Goal: Transaction & Acquisition: Book appointment/travel/reservation

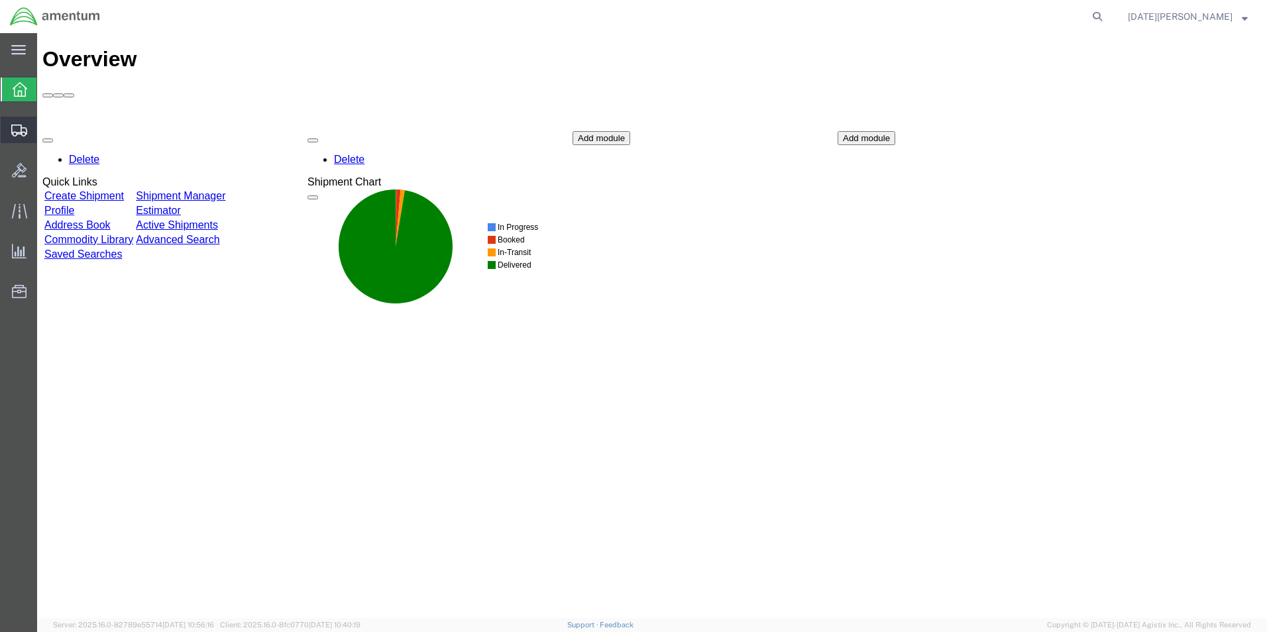
click at [0, 0] on span "Create from Template" at bounding box center [0, 0] width 0 height 0
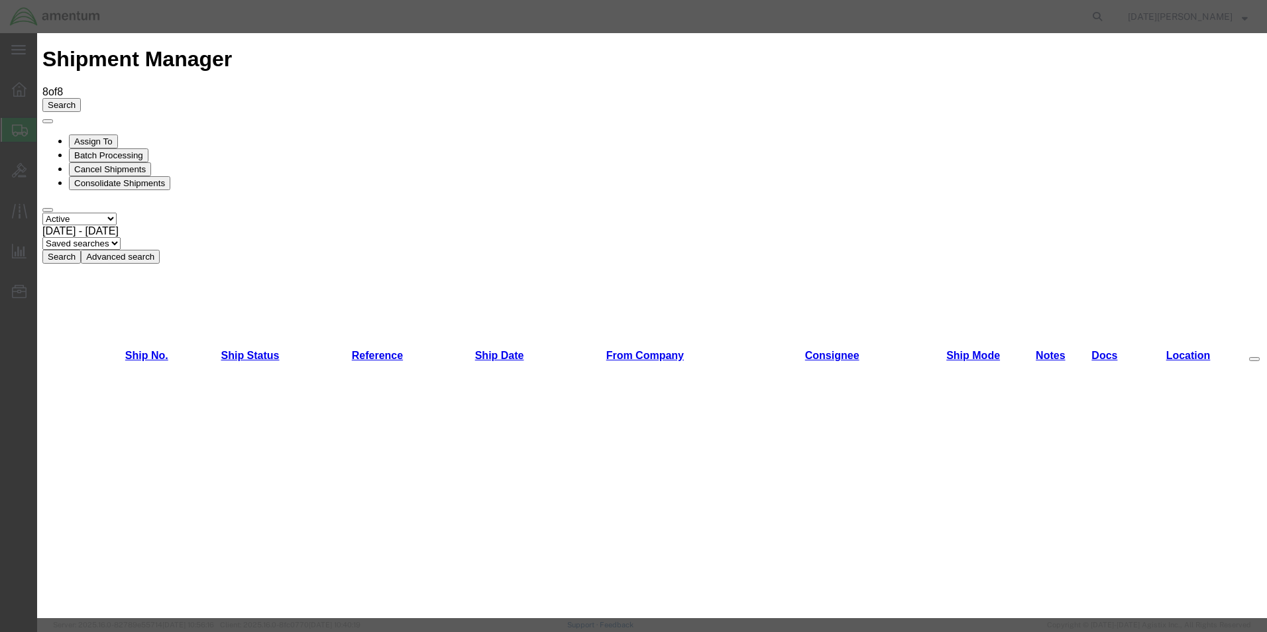
scroll to position [663, 0]
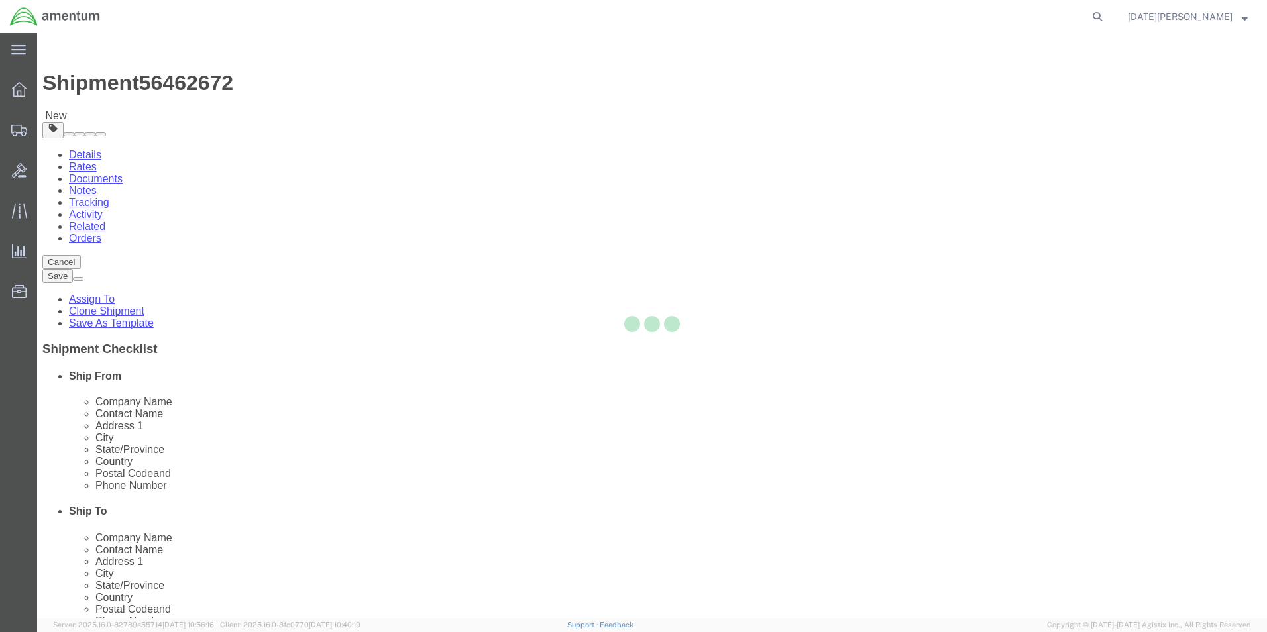
select select "49939"
select select "49941"
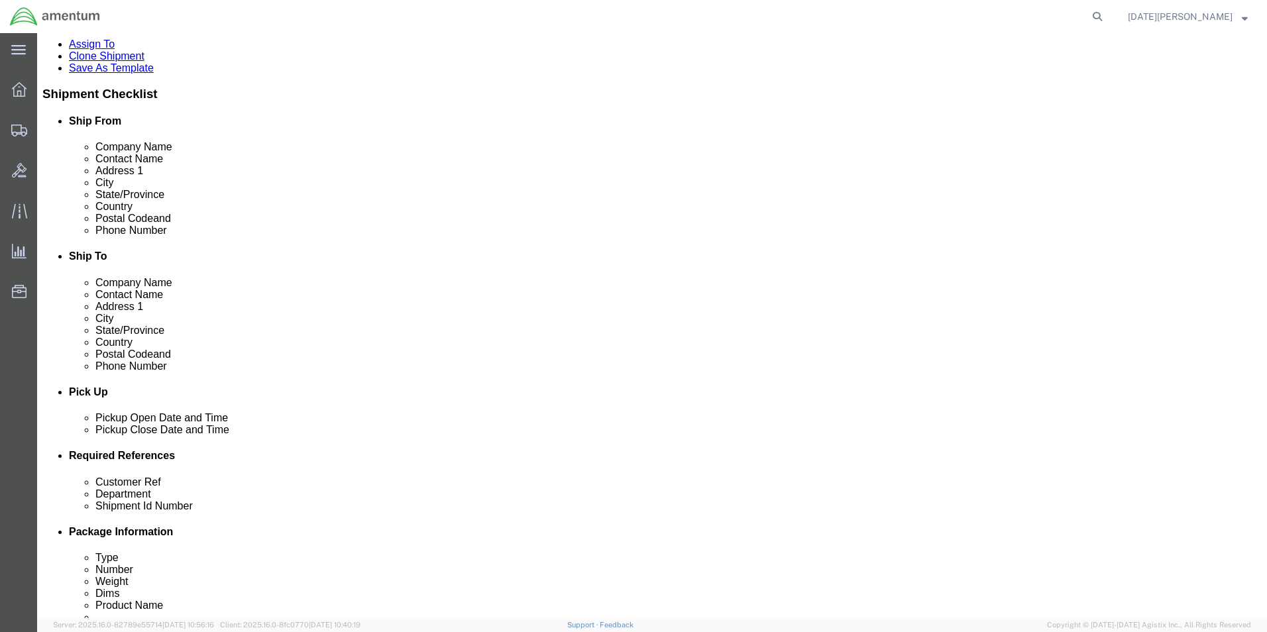
scroll to position [530, 0]
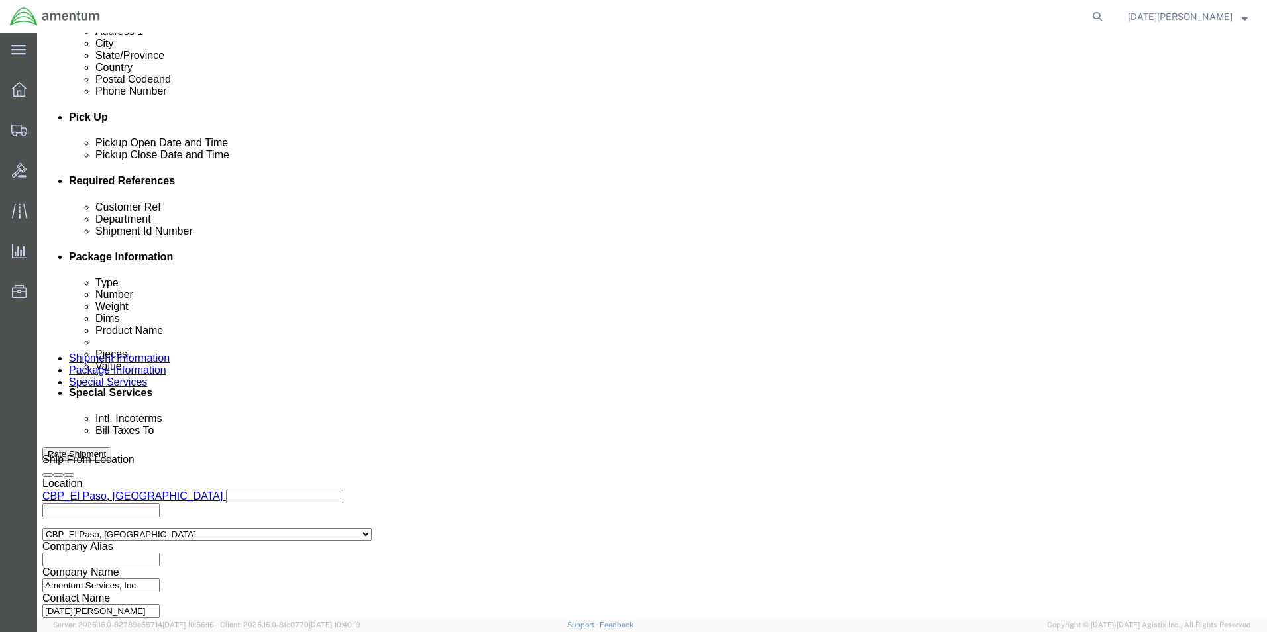
click input "text"
type input "94255 / 94206"
type input "CBP"
paste input "94255 / 94206"
type input "94255 / 94206"
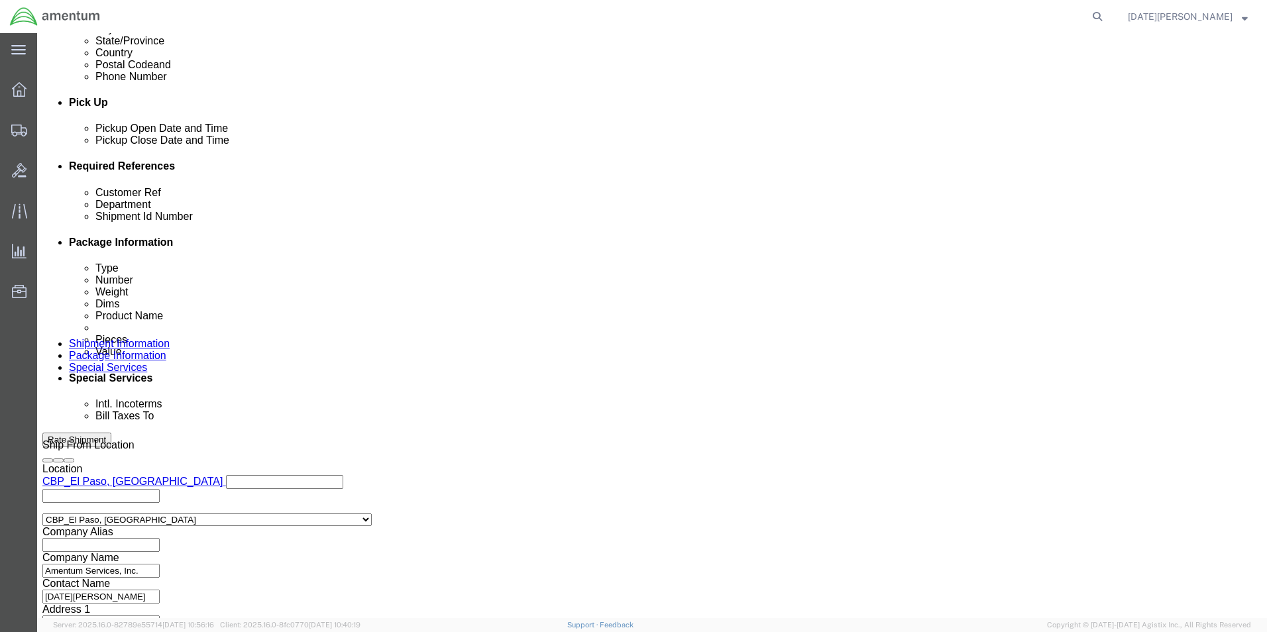
scroll to position [553, 0]
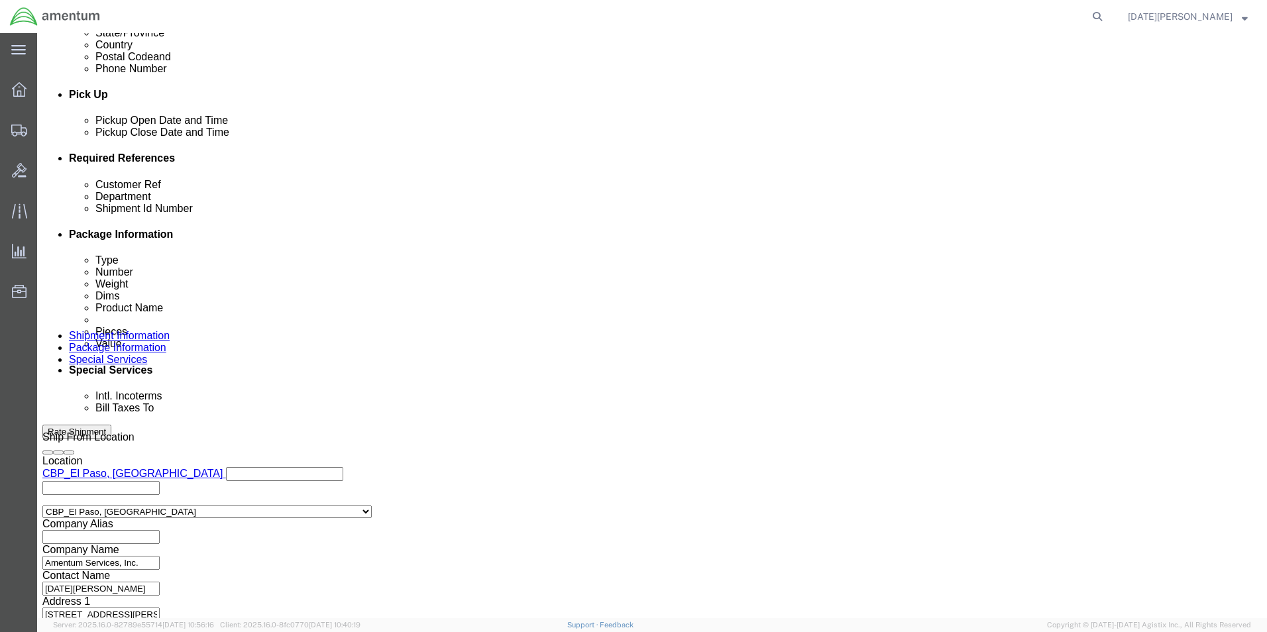
click button "Continue"
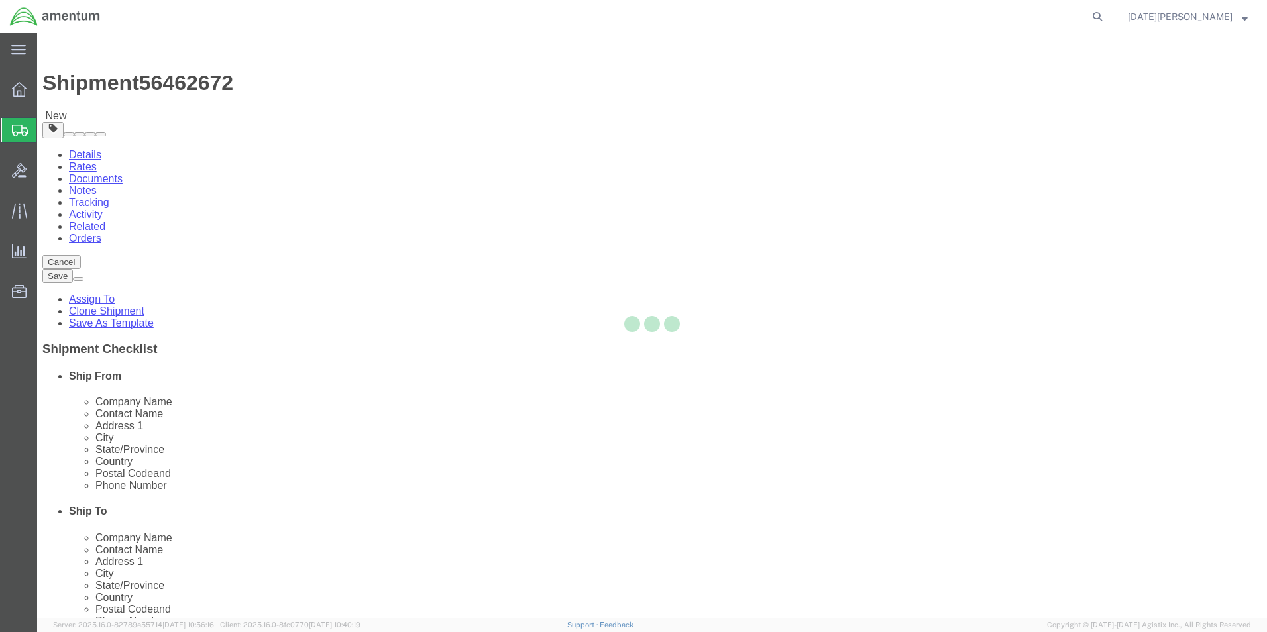
select select "YRPK"
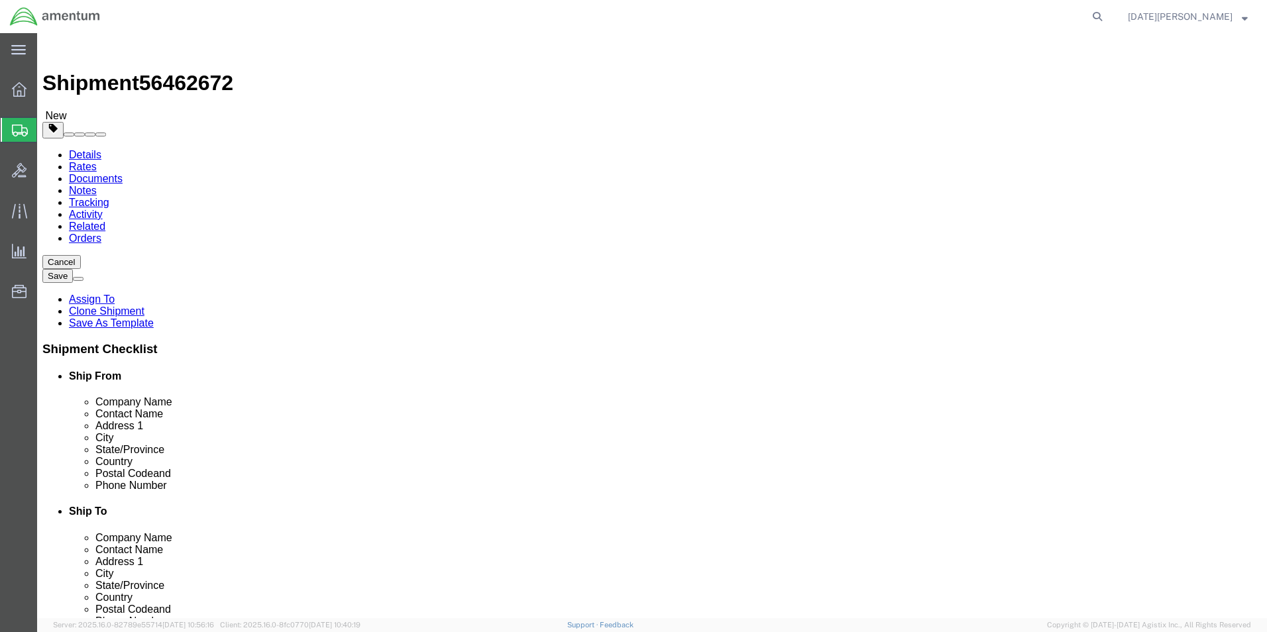
click input "text"
type input "22"
type input "12"
type input "10.25"
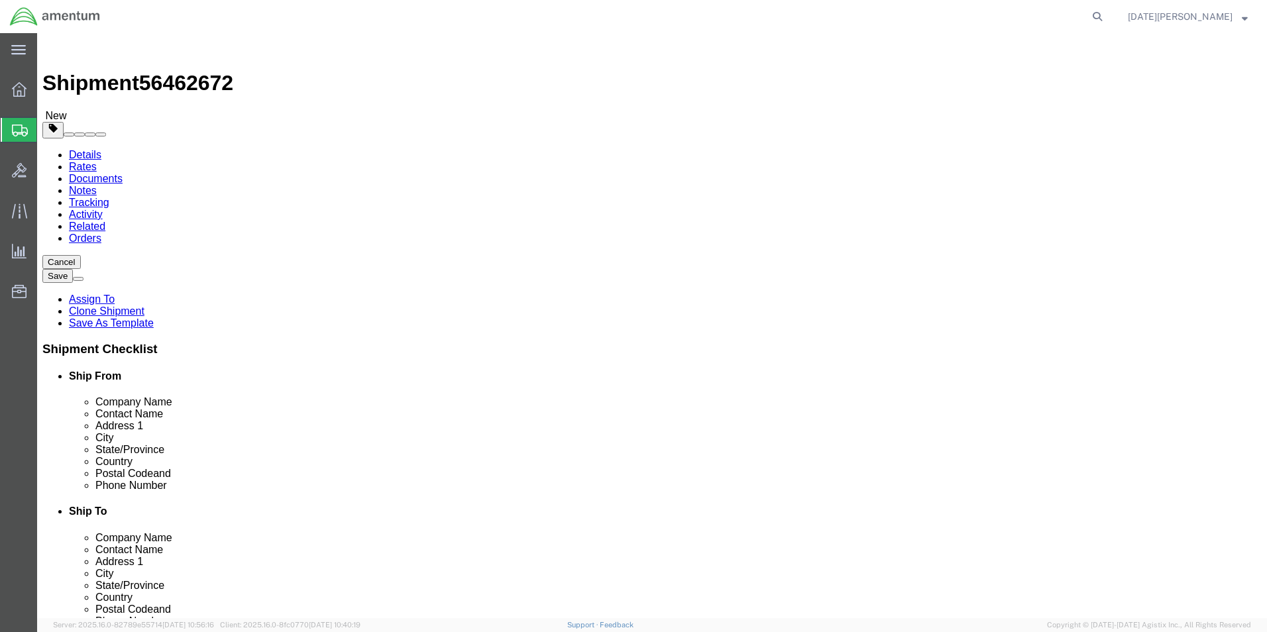
click span
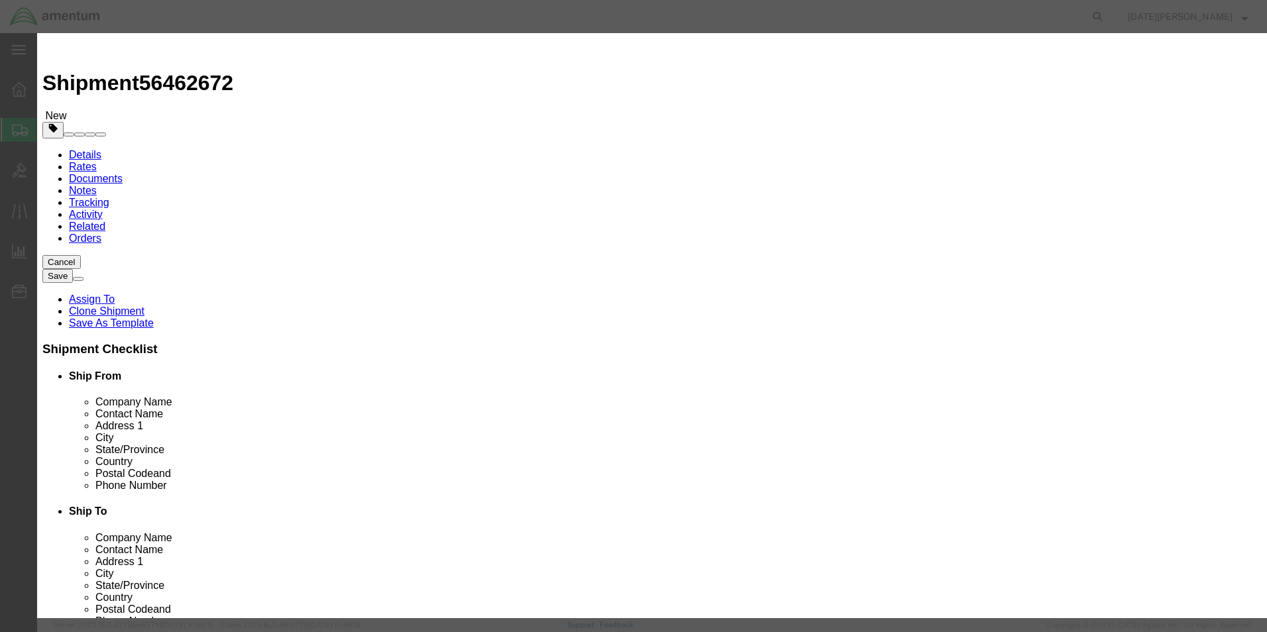
drag, startPoint x: 483, startPoint y: 142, endPoint x: 446, endPoint y: 105, distance: 52.0
click input "text"
drag, startPoint x: 487, startPoint y: 95, endPoint x: 388, endPoint y: 109, distance: 99.7
click input "OIL ANALYSIS KITS"
type input "OIL SAMPLE KITS"
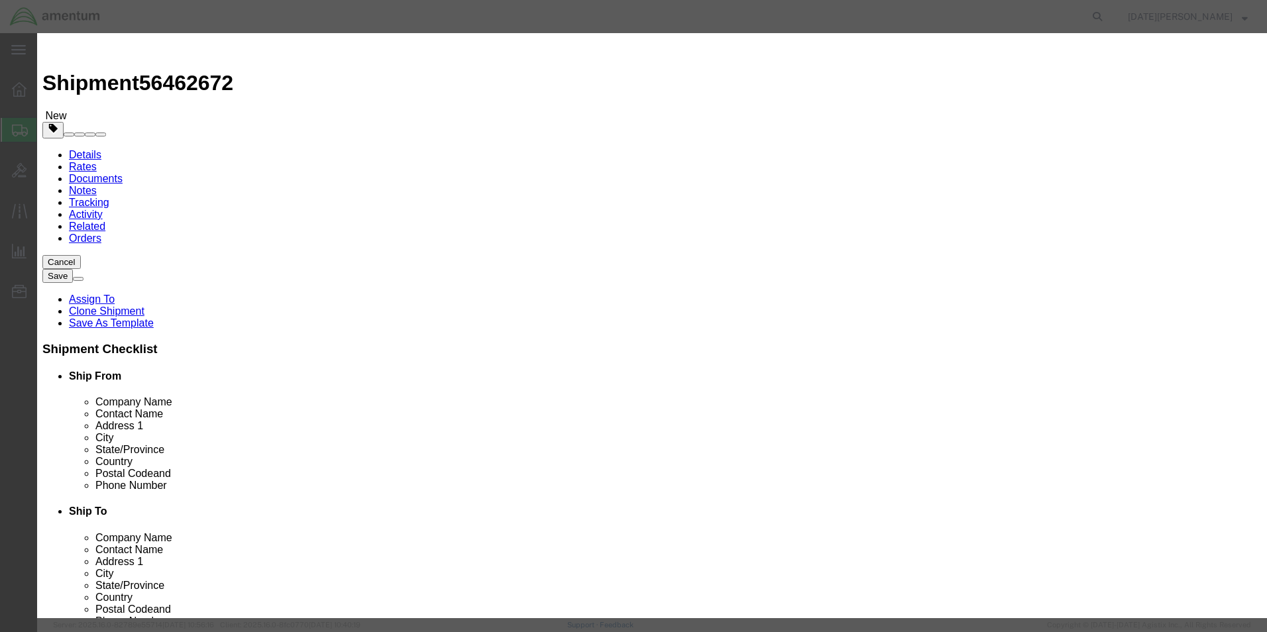
drag, startPoint x: 425, startPoint y: 136, endPoint x: 141, endPoint y: 125, distance: 284.5
click div "Add content Commodity library Product Name OIL SAMPLE KITS Pieces 80 Select Bag…"
type input "40"
type input "500"
select select "USD"
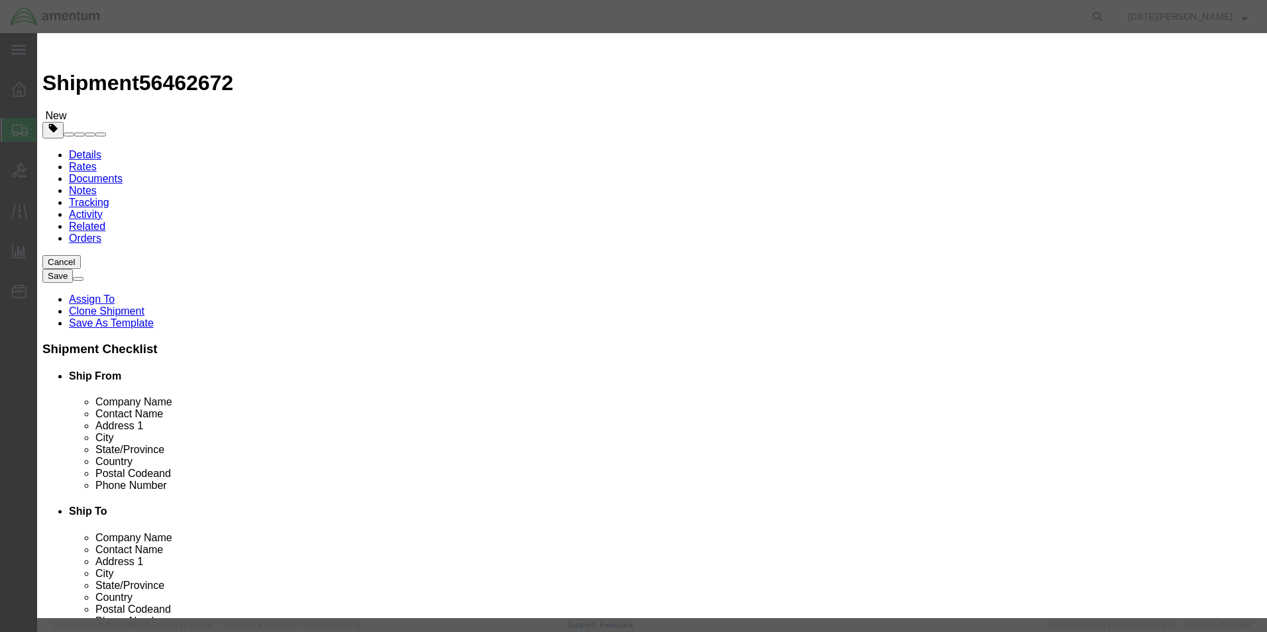
click button "Save & Close"
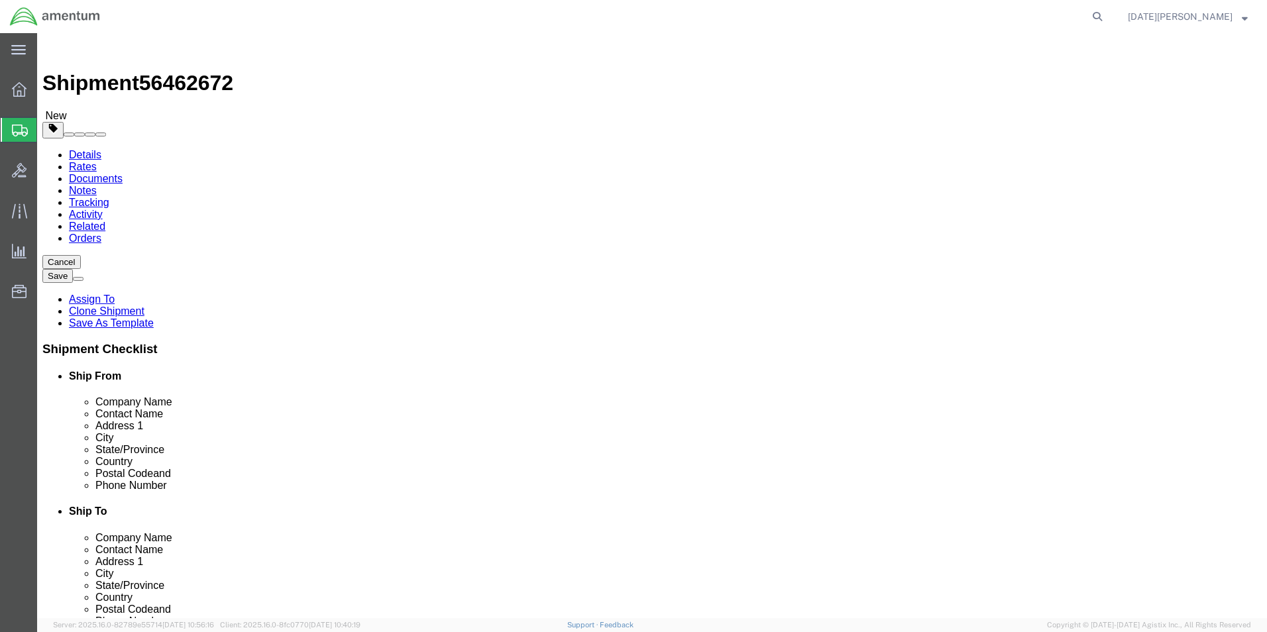
click span "button"
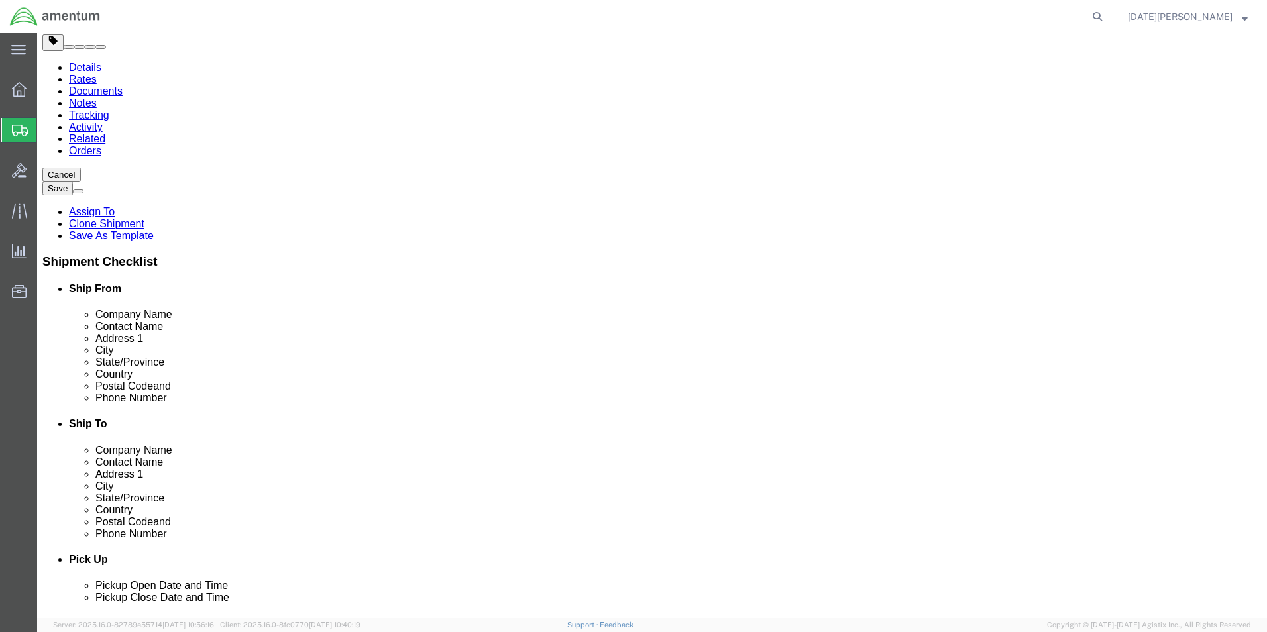
scroll to position [88, 0]
click link "Add Package"
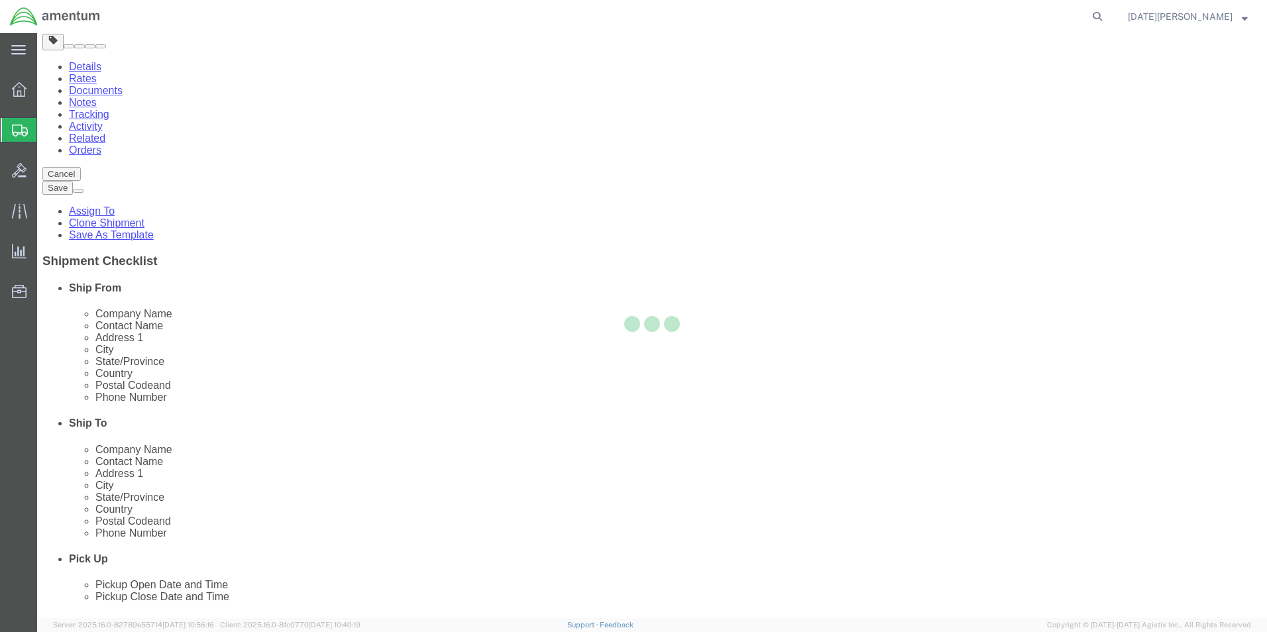
scroll to position [0, 0]
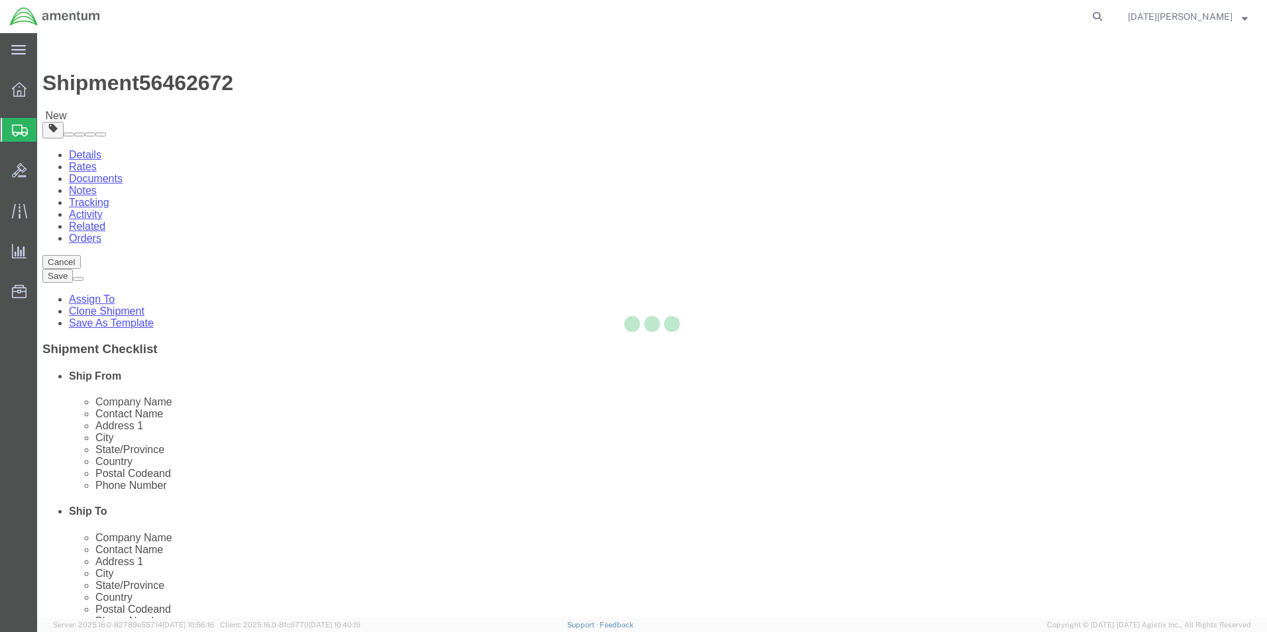
select select "YRPK"
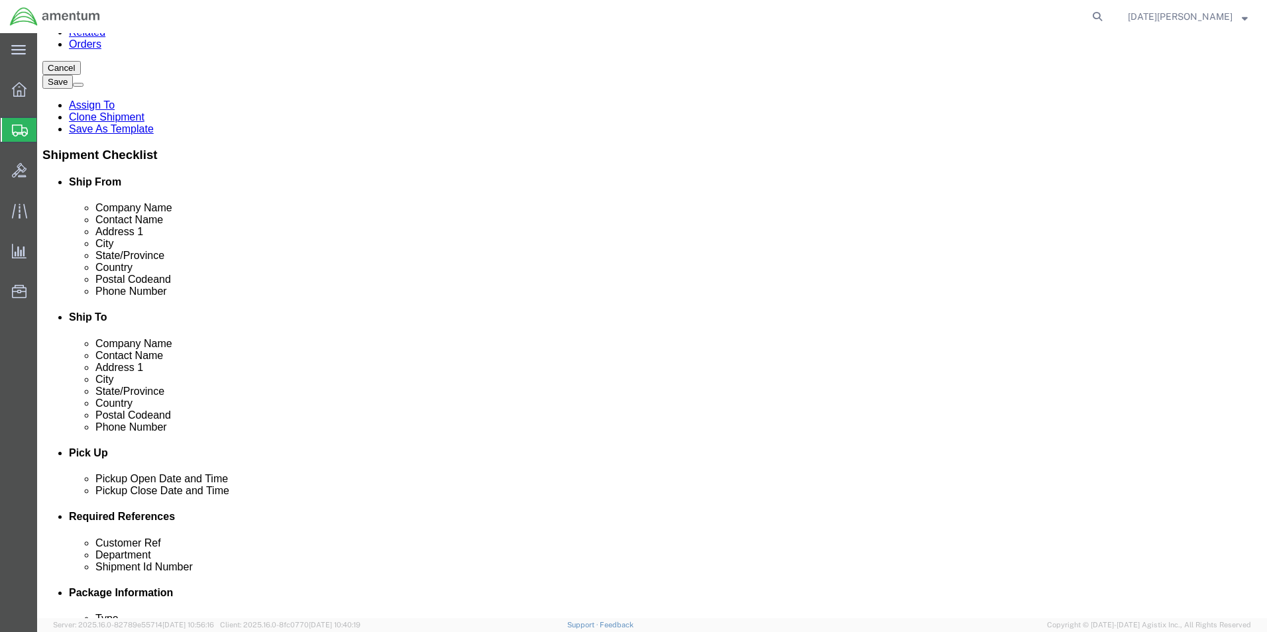
scroll to position [238, 0]
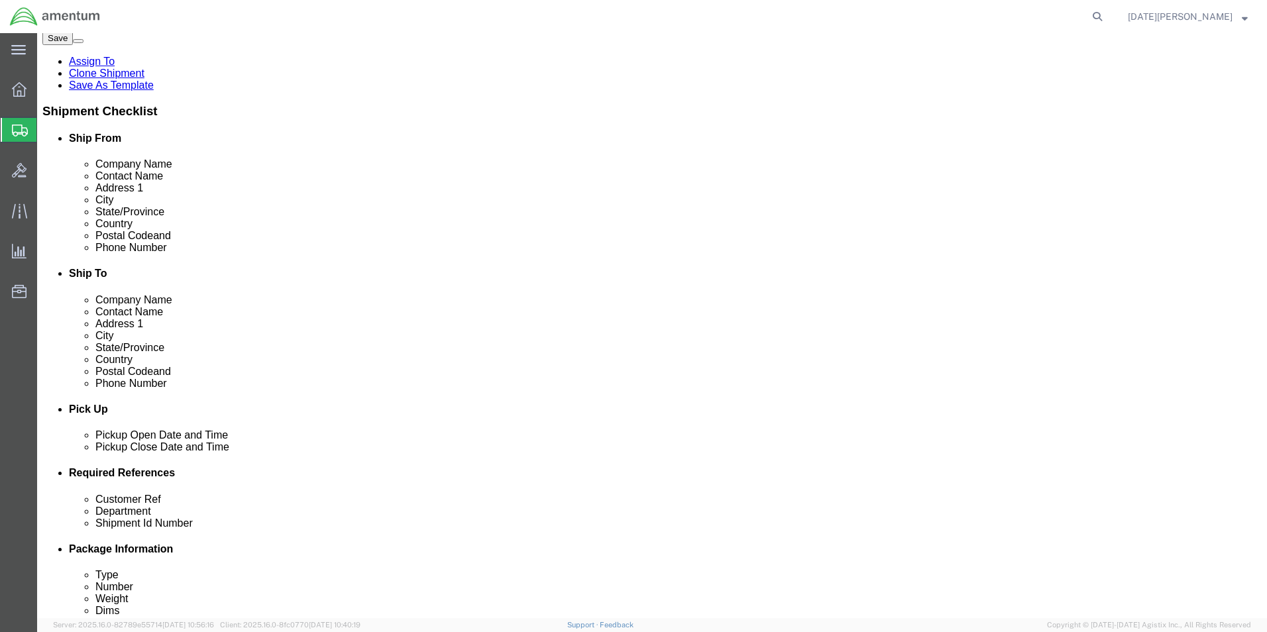
click input "text"
type input "8"
type input "6"
type input "1.90"
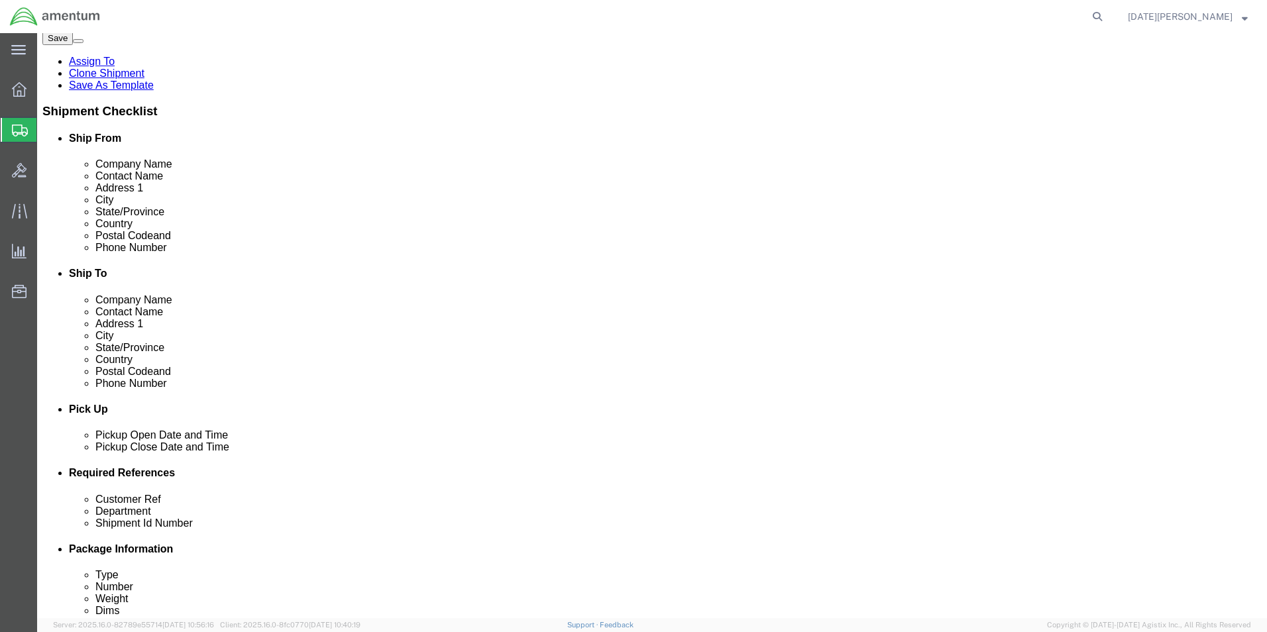
click link "Add Content"
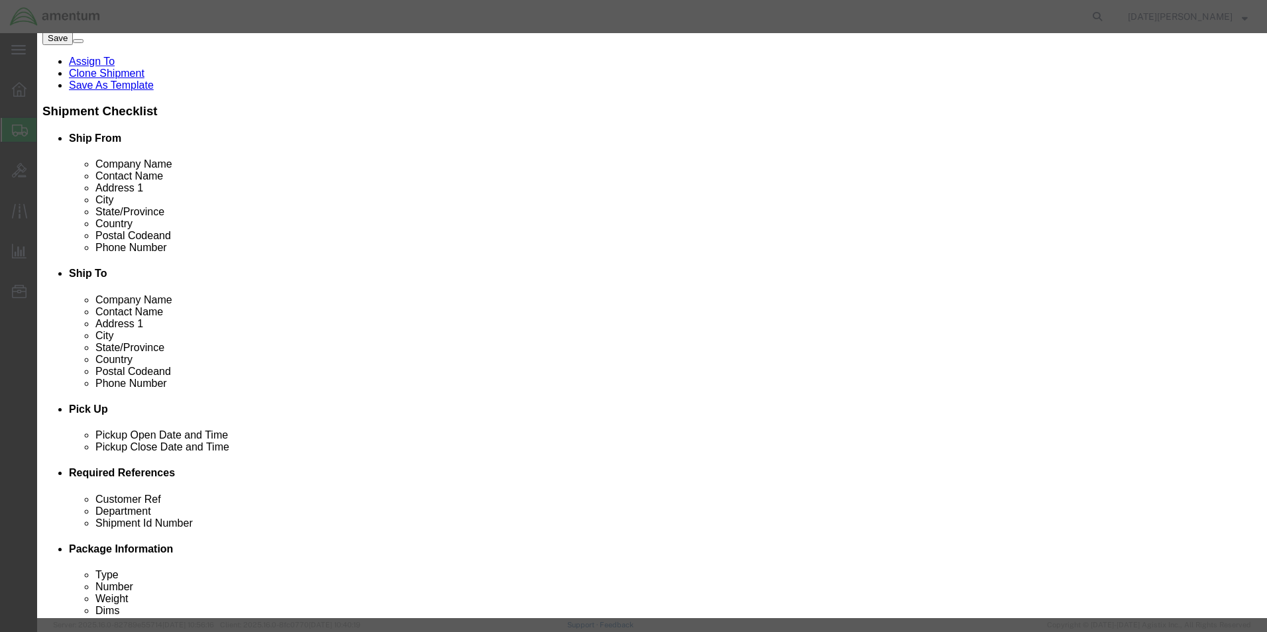
click input "text"
type input "O"
type input "OIL FILTER"
type input "1"
type input "150"
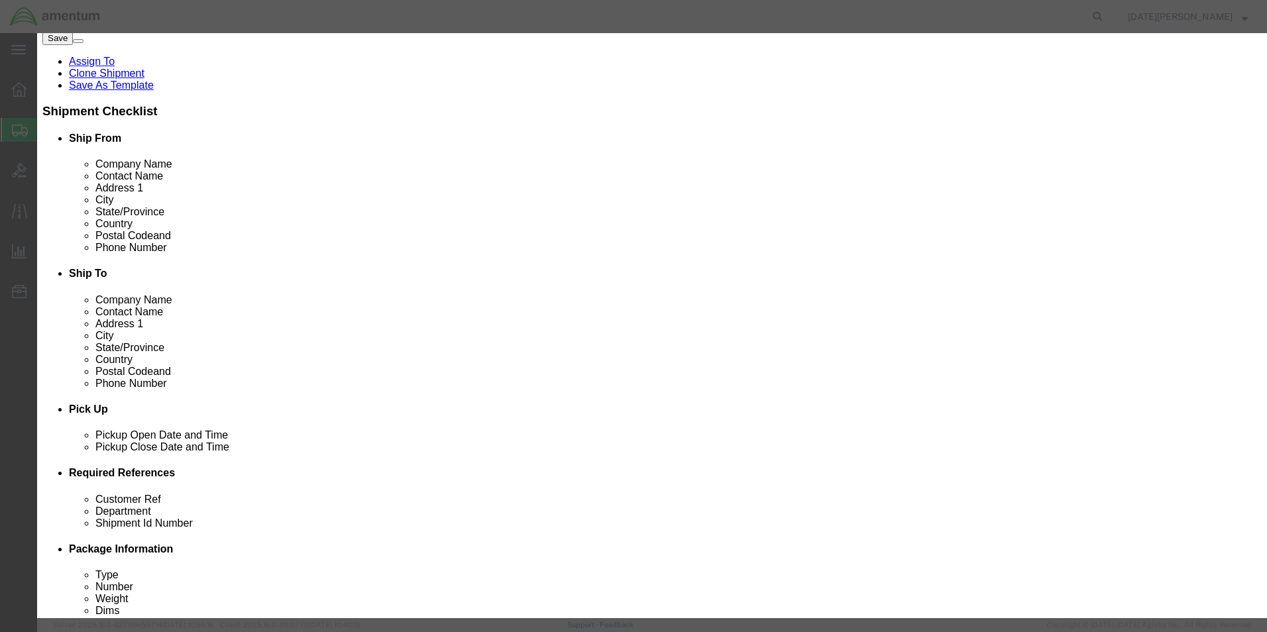
select select "USD"
click div "Save & Add Another Save & Close Close"
click button "Save & Close"
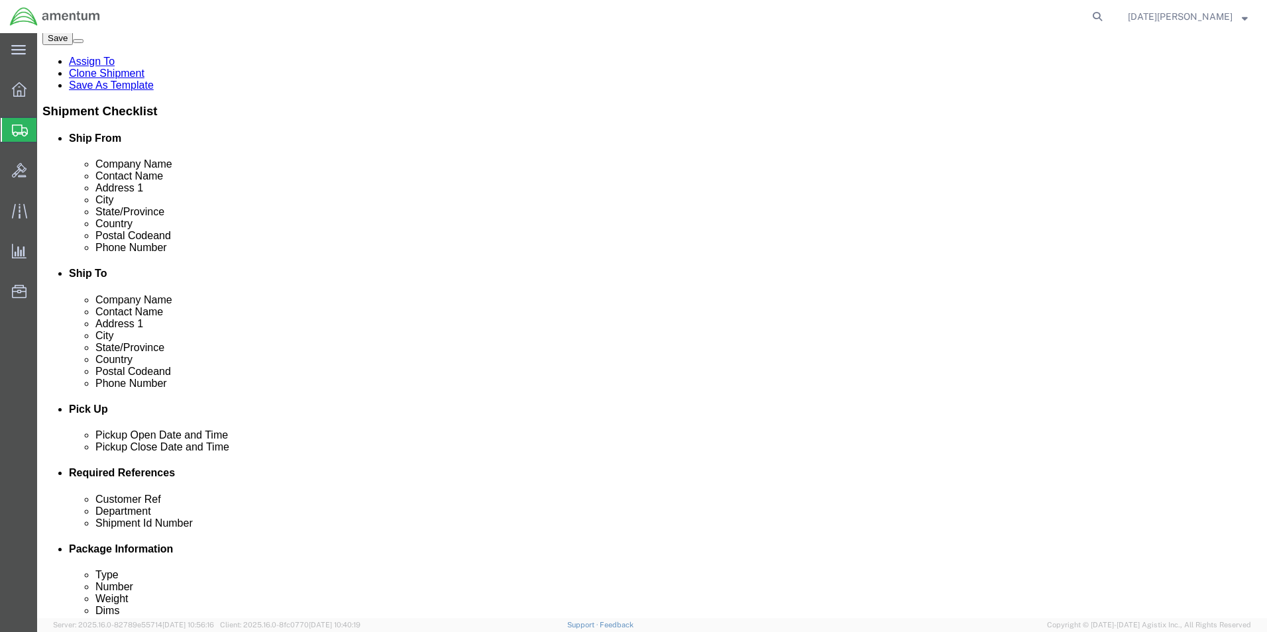
click button "Rate Shipment"
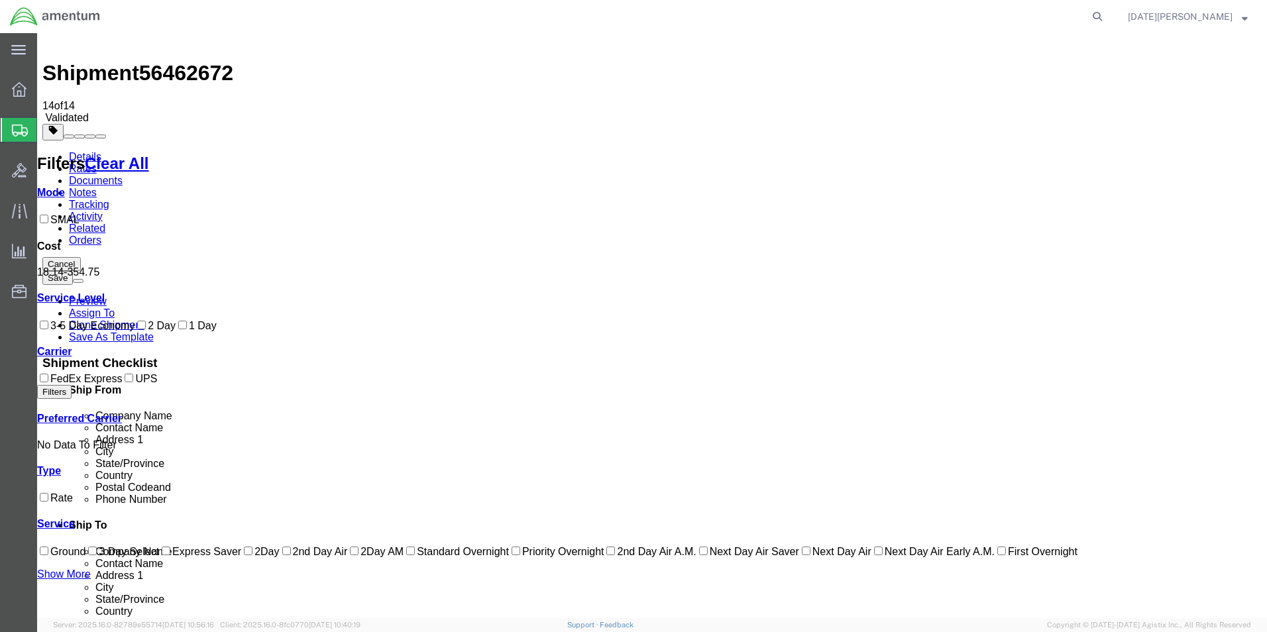
scroll to position [0, 0]
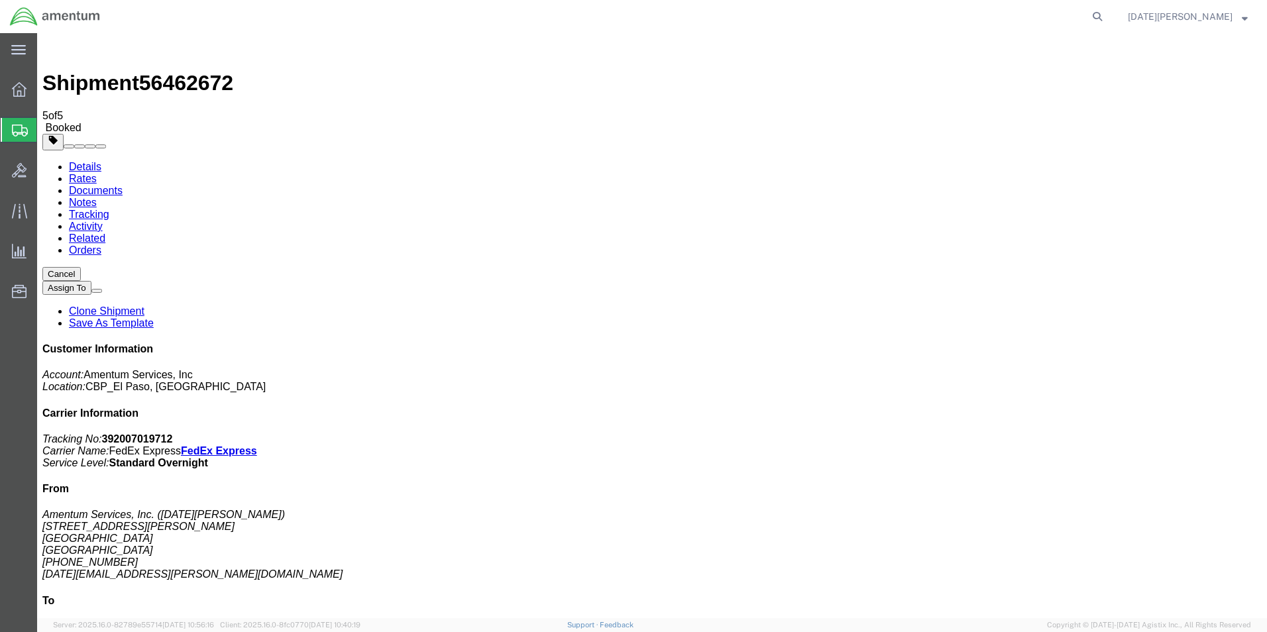
click at [0, 0] on span "Create from Template" at bounding box center [0, 0] width 0 height 0
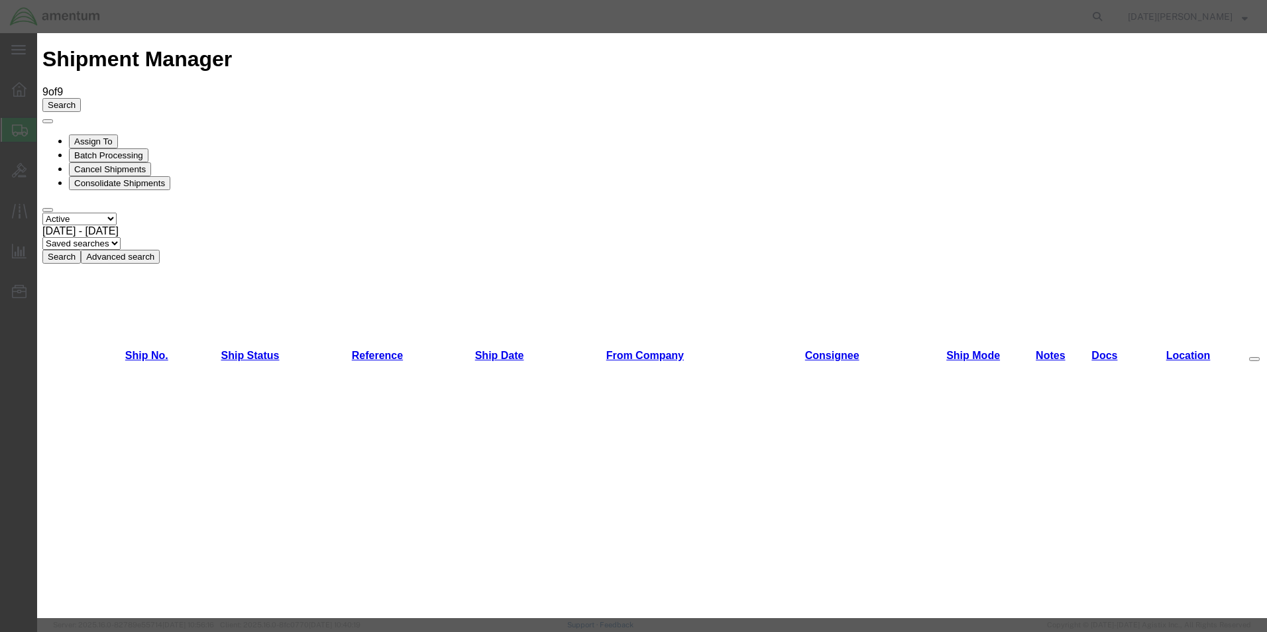
scroll to position [795, 0]
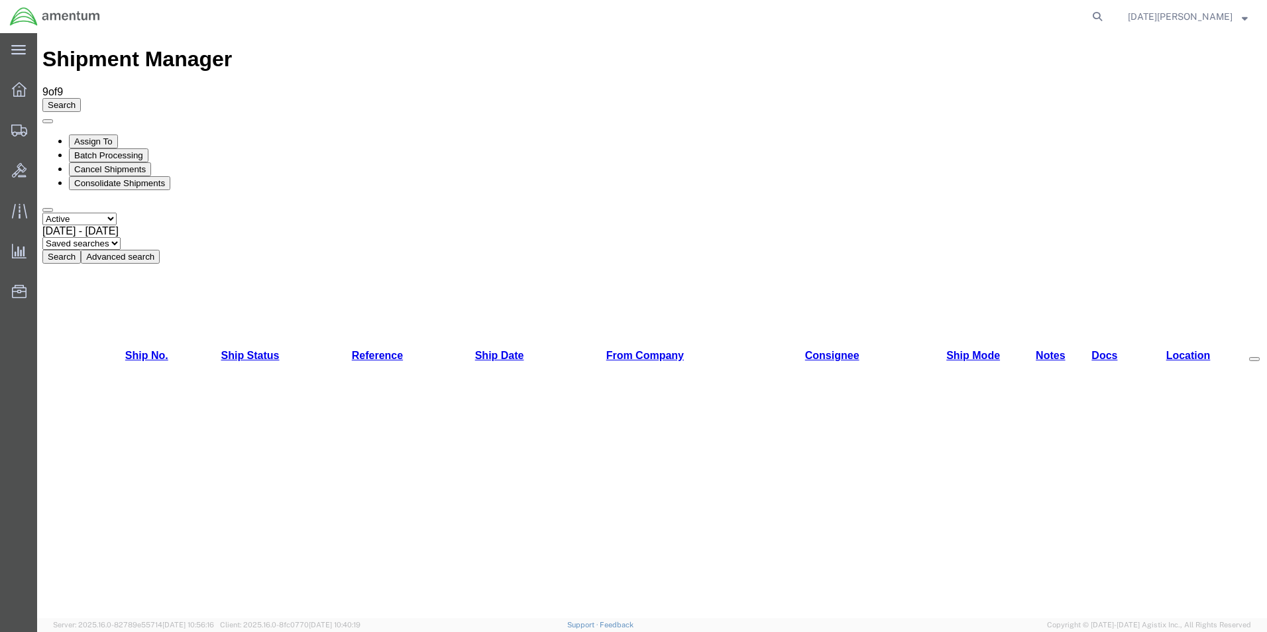
select select "49939"
select select "49918"
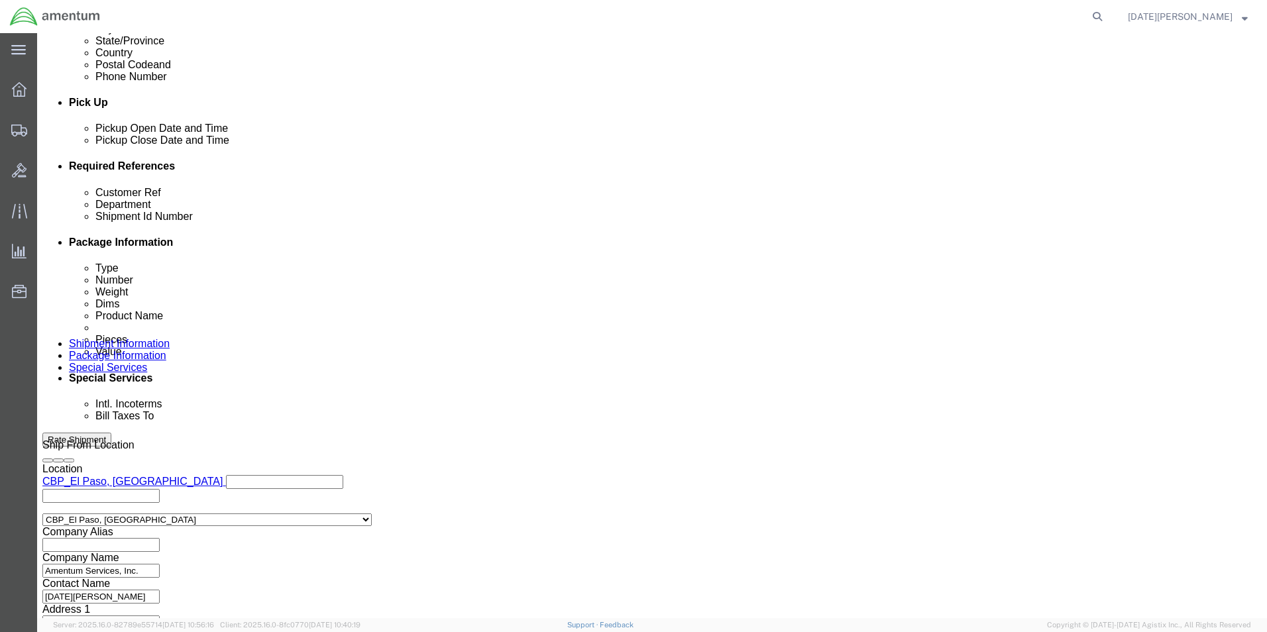
scroll to position [553, 0]
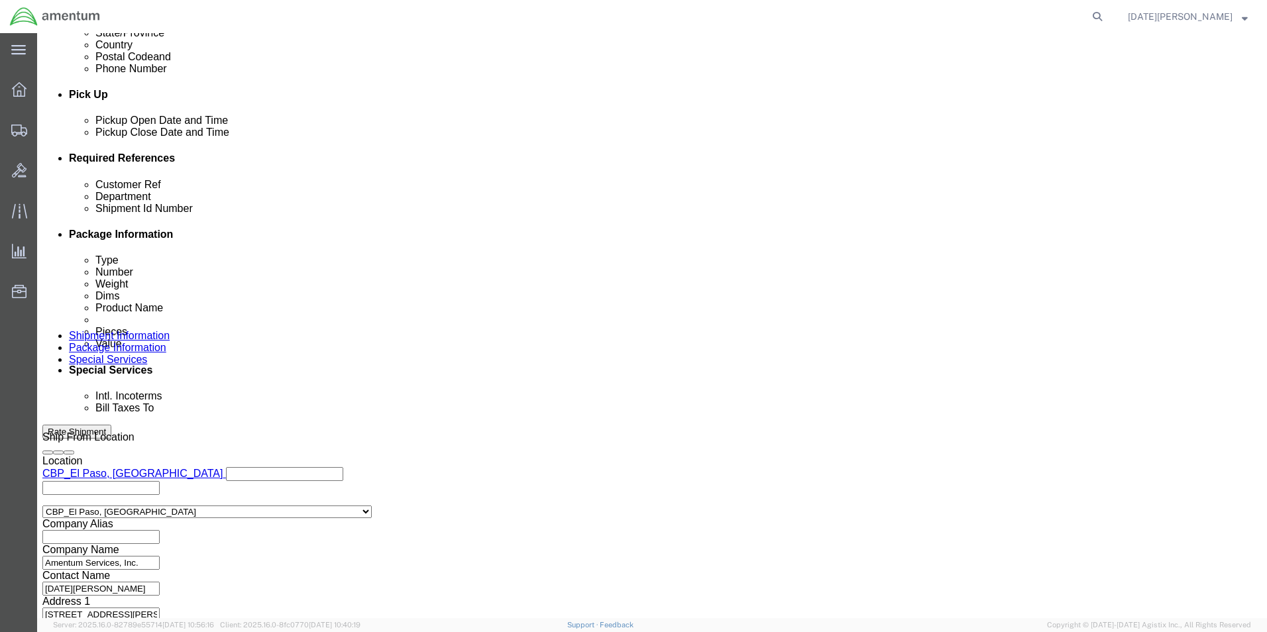
click input "text"
type input "94213"
type input "CBP"
type input "94213"
click button "Continue"
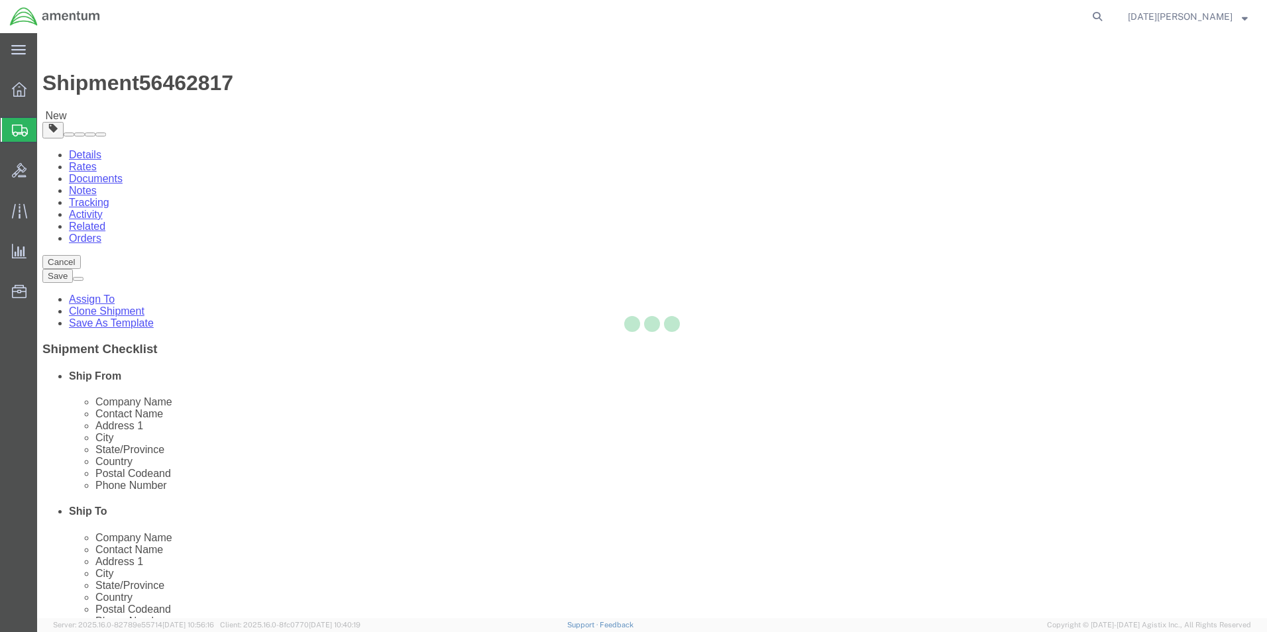
select select "YRPK"
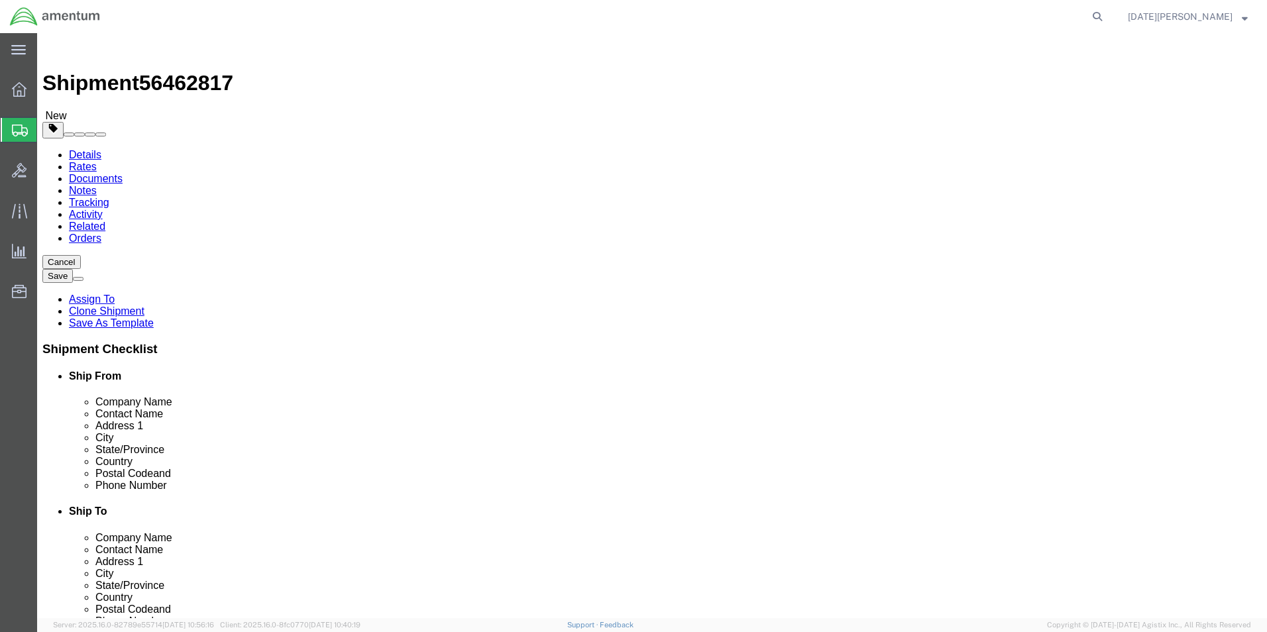
click input "text"
type input "12"
type input "9"
type input "2.10"
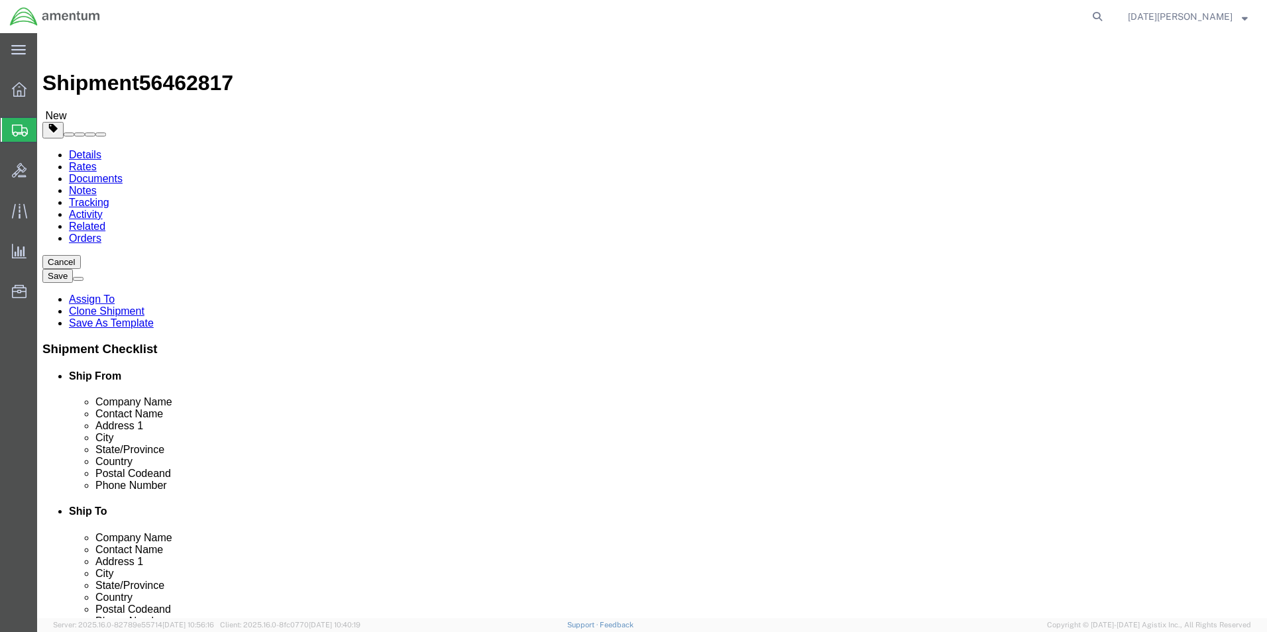
click link "Add Content"
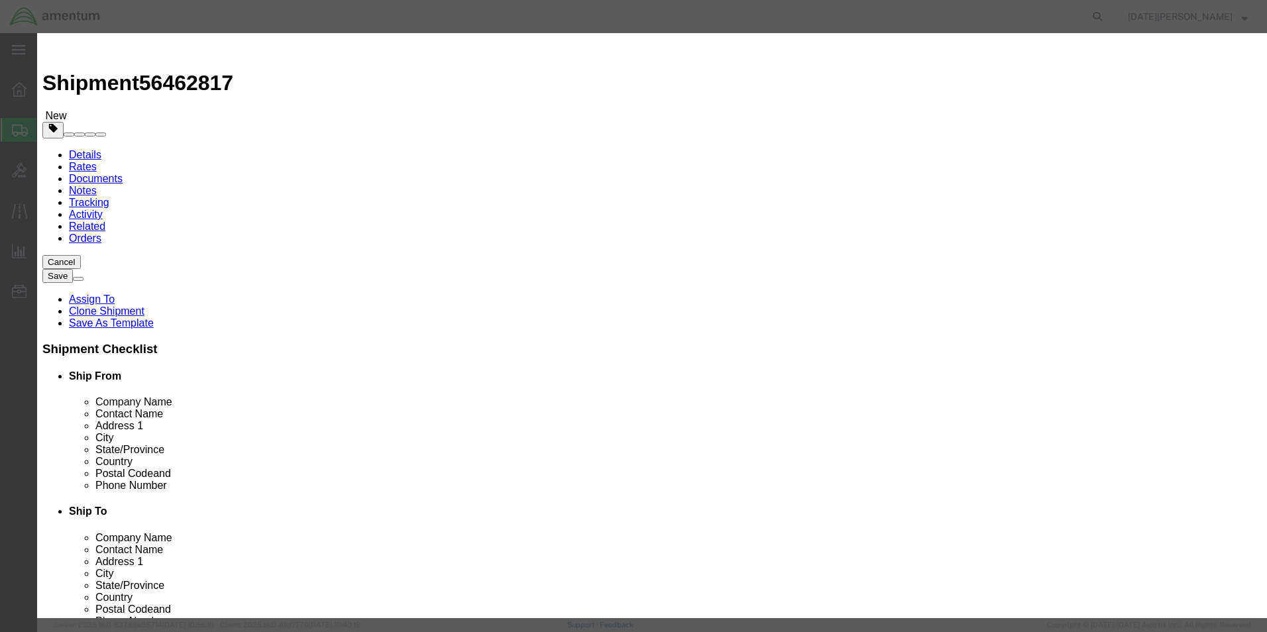
click input "text"
type input "AIRCRAFT HARDWARE"
type input "16"
select select "USD"
click input "text"
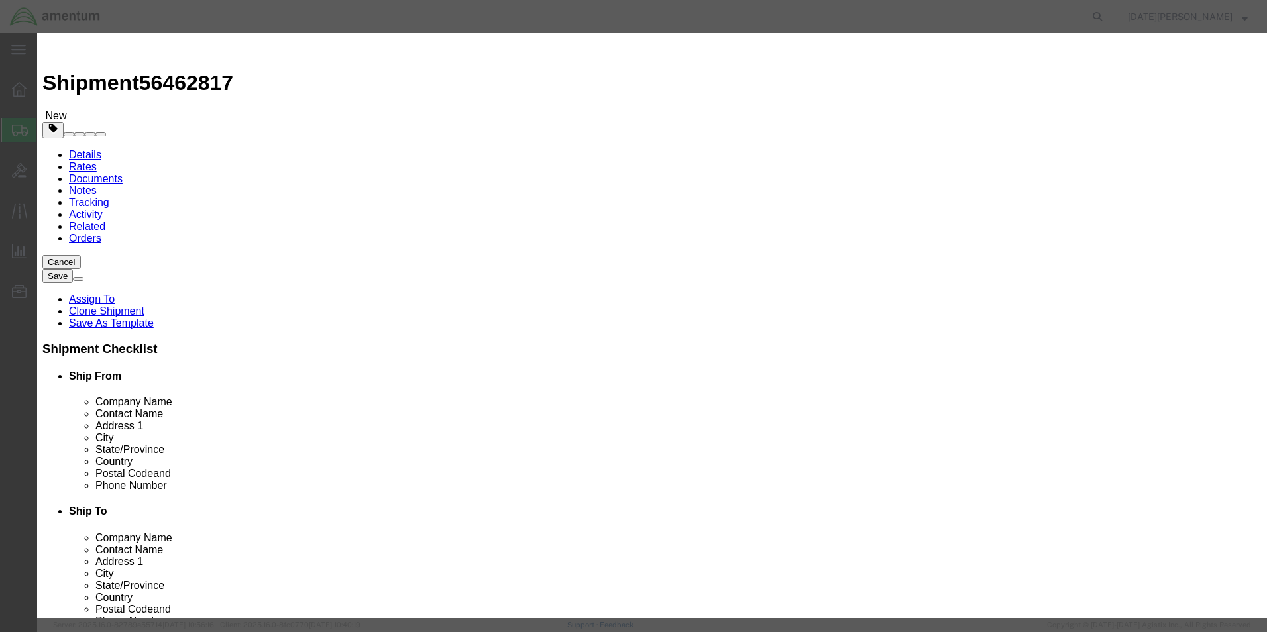
type input "1000"
click button "Save & Close"
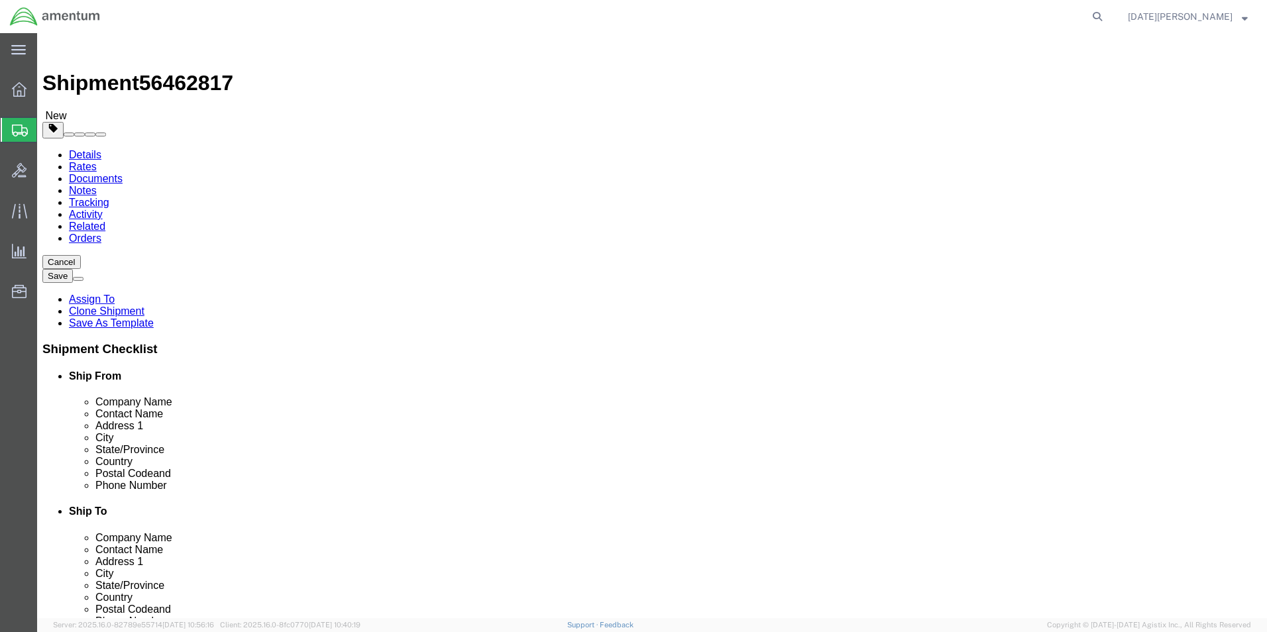
click button "Rate Shipment"
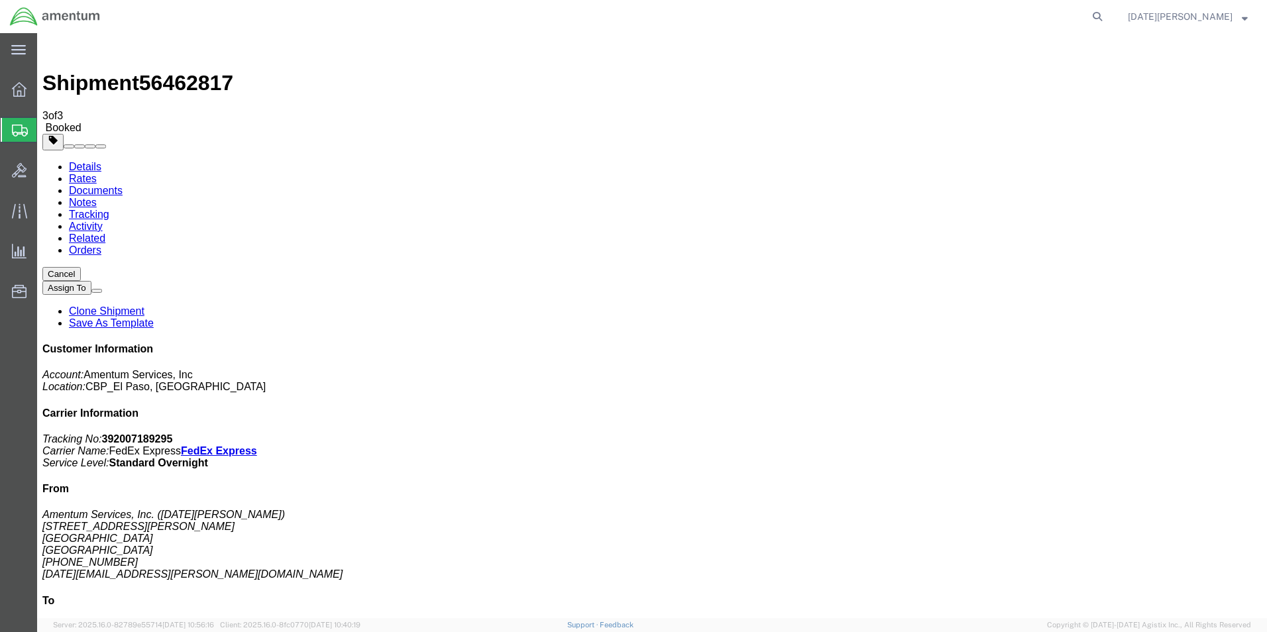
drag, startPoint x: 634, startPoint y: 477, endPoint x: 479, endPoint y: 435, distance: 160.7
click at [0, 0] on span "Create from Template" at bounding box center [0, 0] width 0 height 0
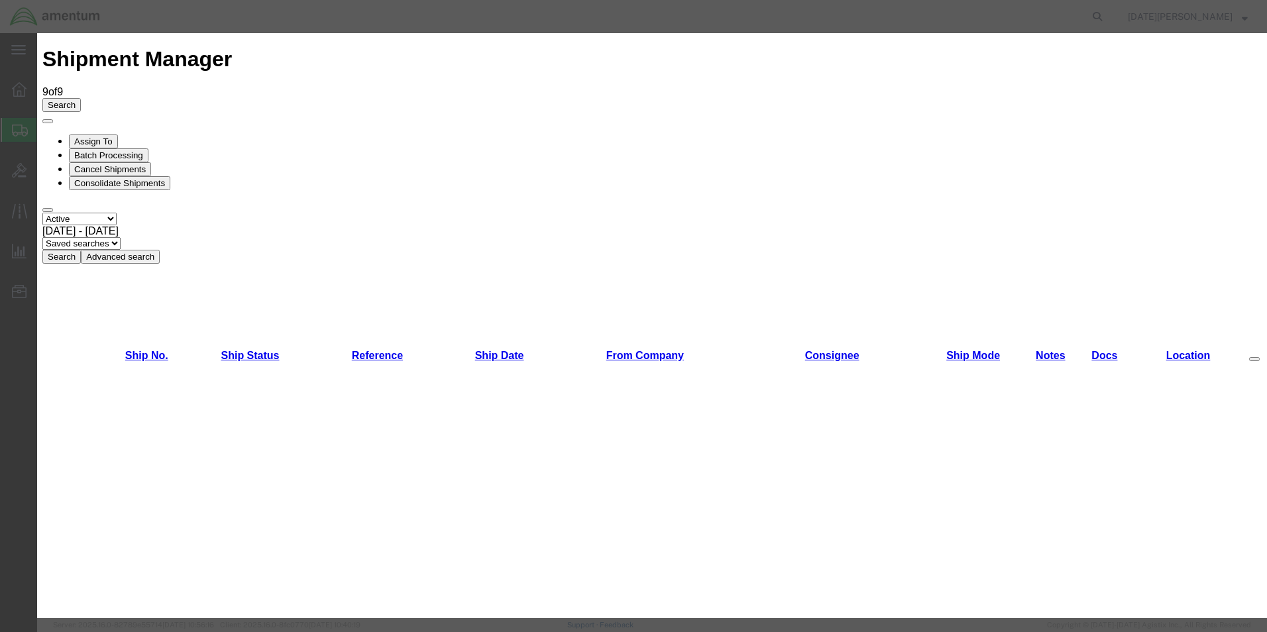
scroll to position [663, 0]
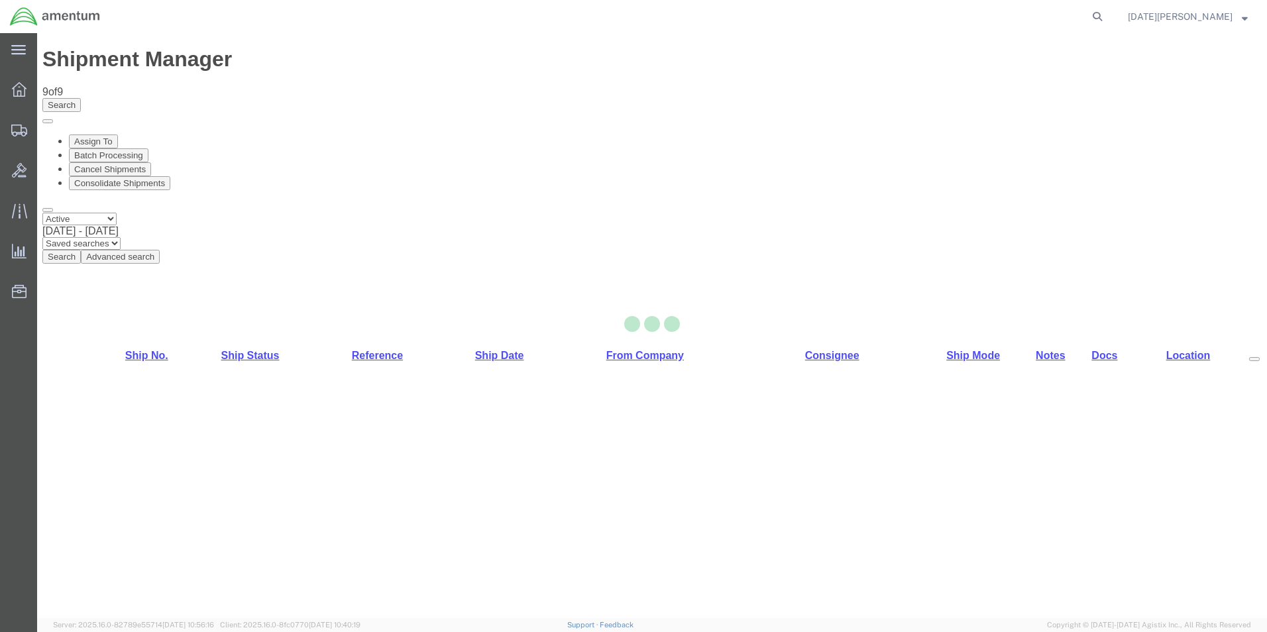
select select "49939"
select select "49940"
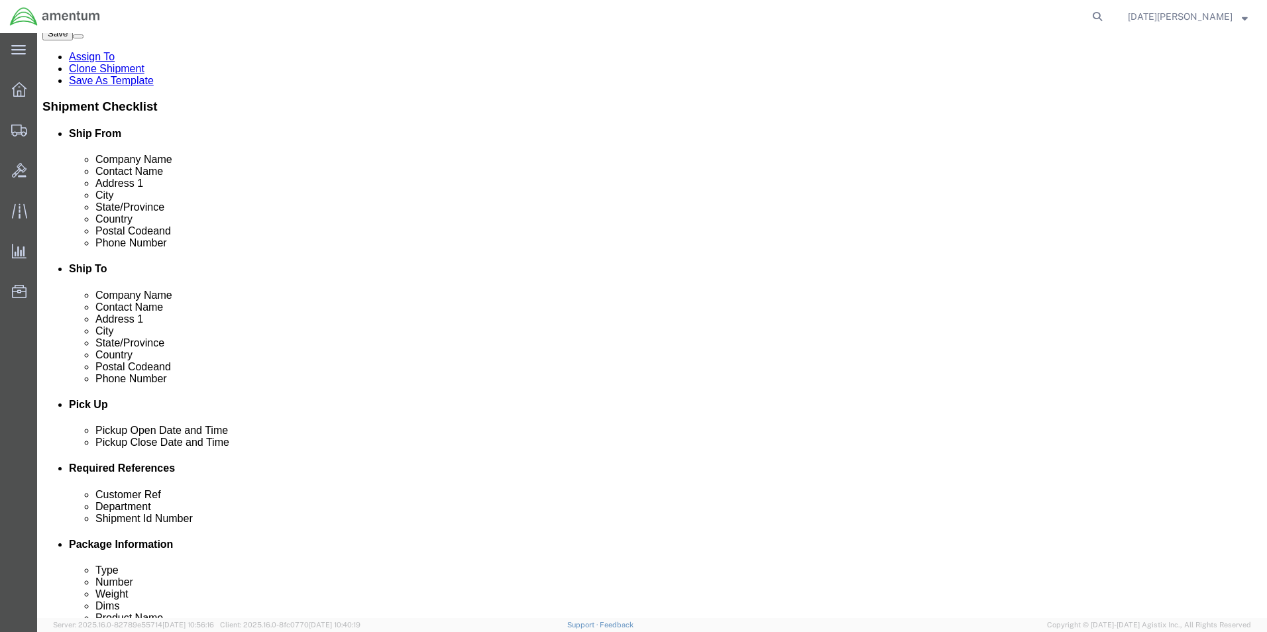
scroll to position [398, 0]
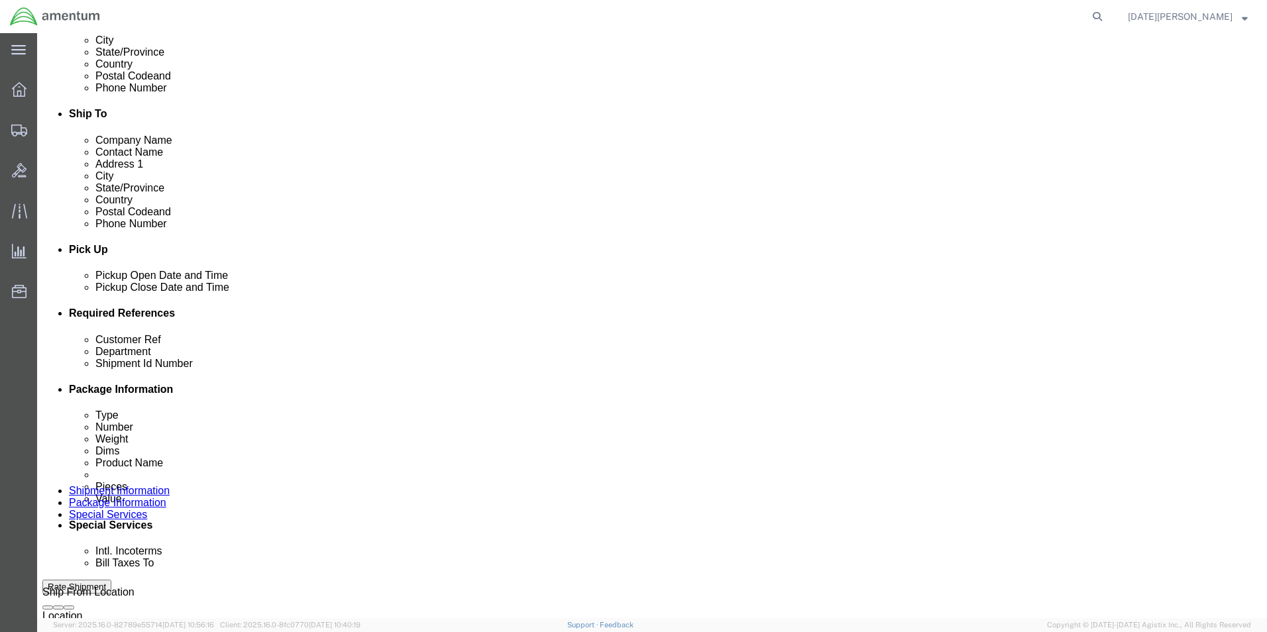
click input "text"
type input "94205"
type input "CBP"
type input "94205"
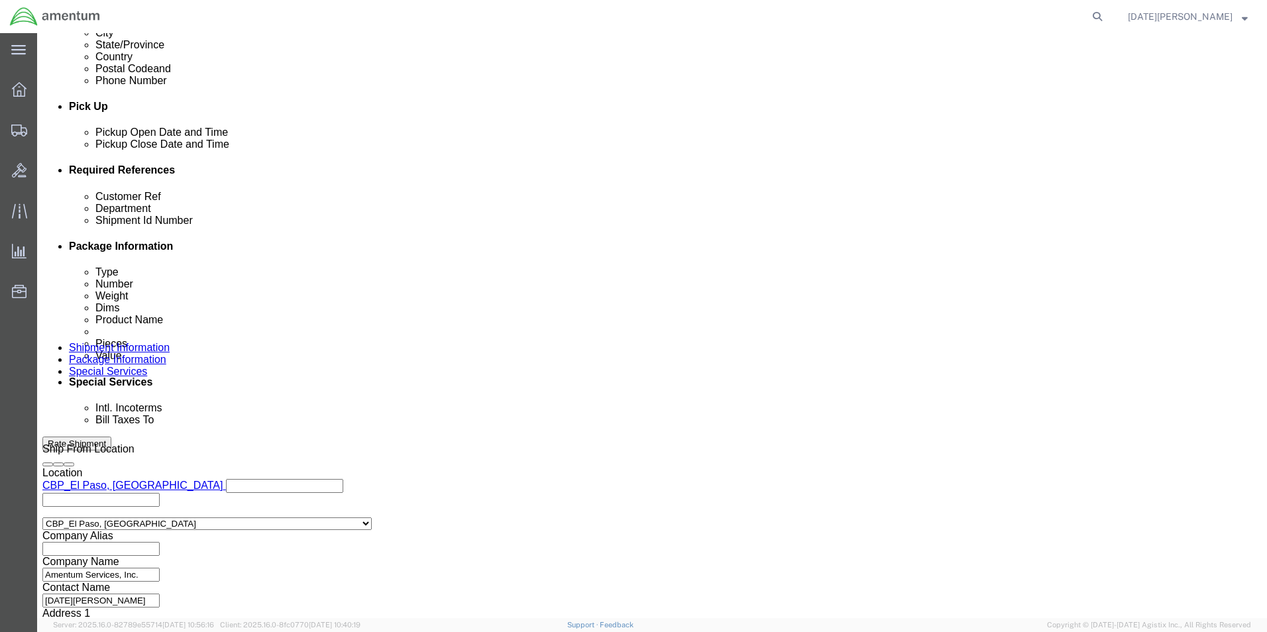
scroll to position [553, 0]
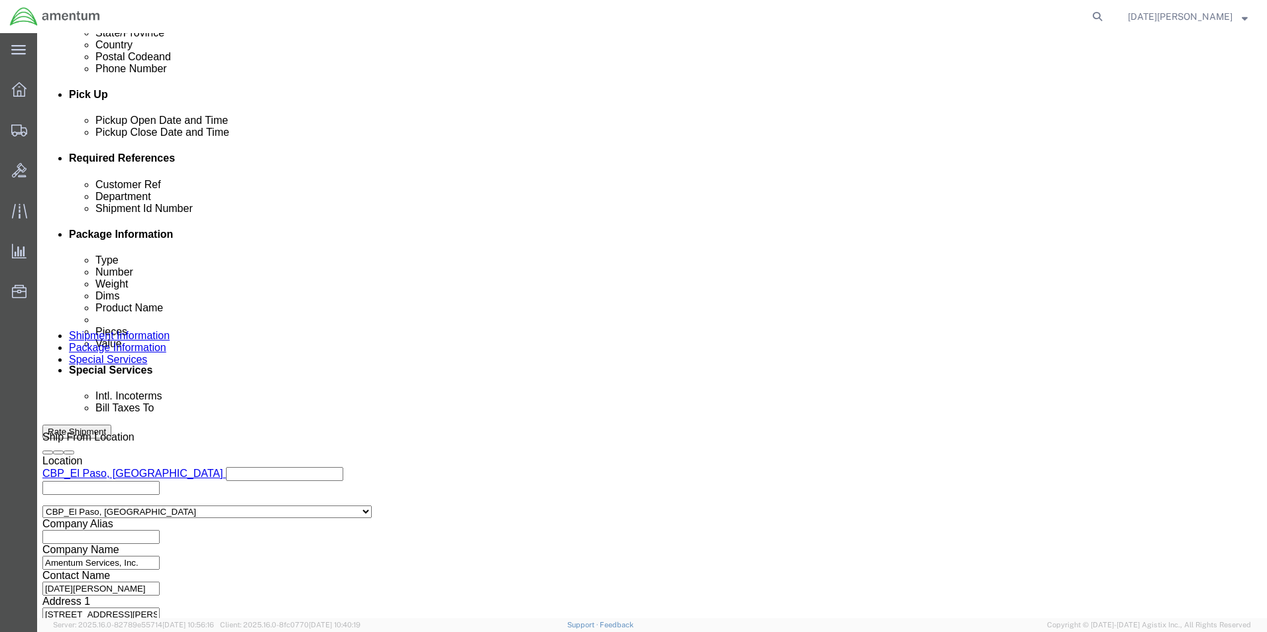
click button "Continue"
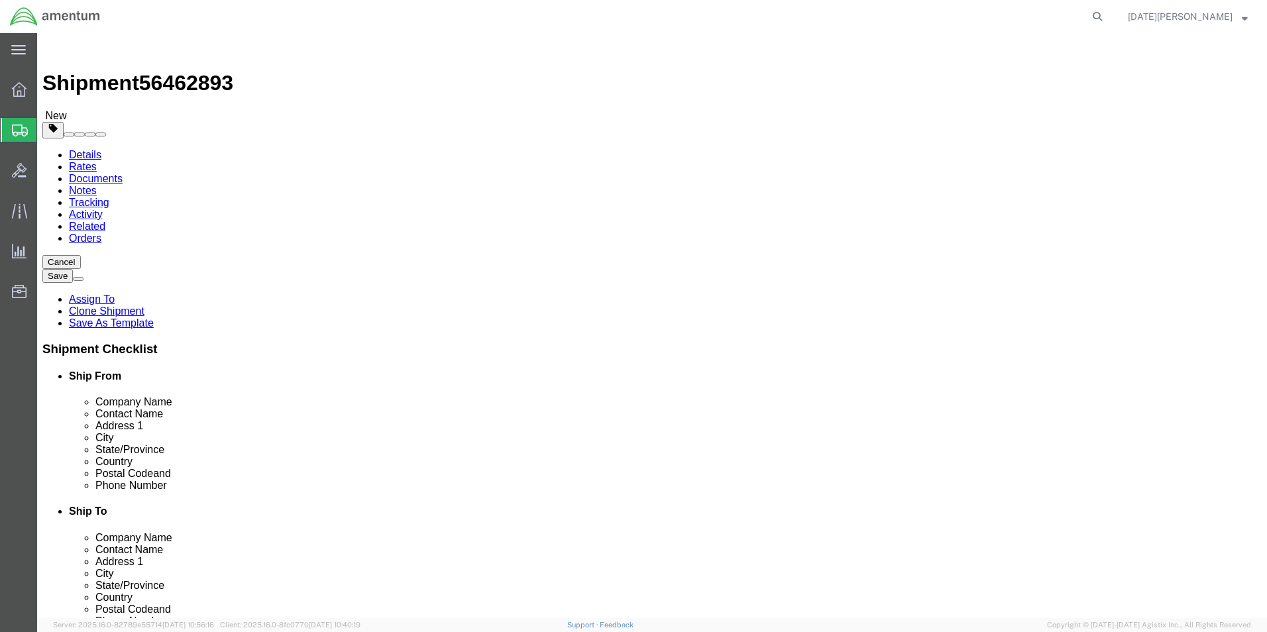
click select "Select Bale(s) Basket(s) Bolt(s) Bottle(s) Buckets Bulk Bundle(s) Can(s) Cardbo…"
select select "PAK"
click select "Select Bale(s) Basket(s) Bolt(s) Bottle(s) Buckets Bulk Bundle(s) Can(s) Cardbo…"
type input "10.25"
type input "12.75"
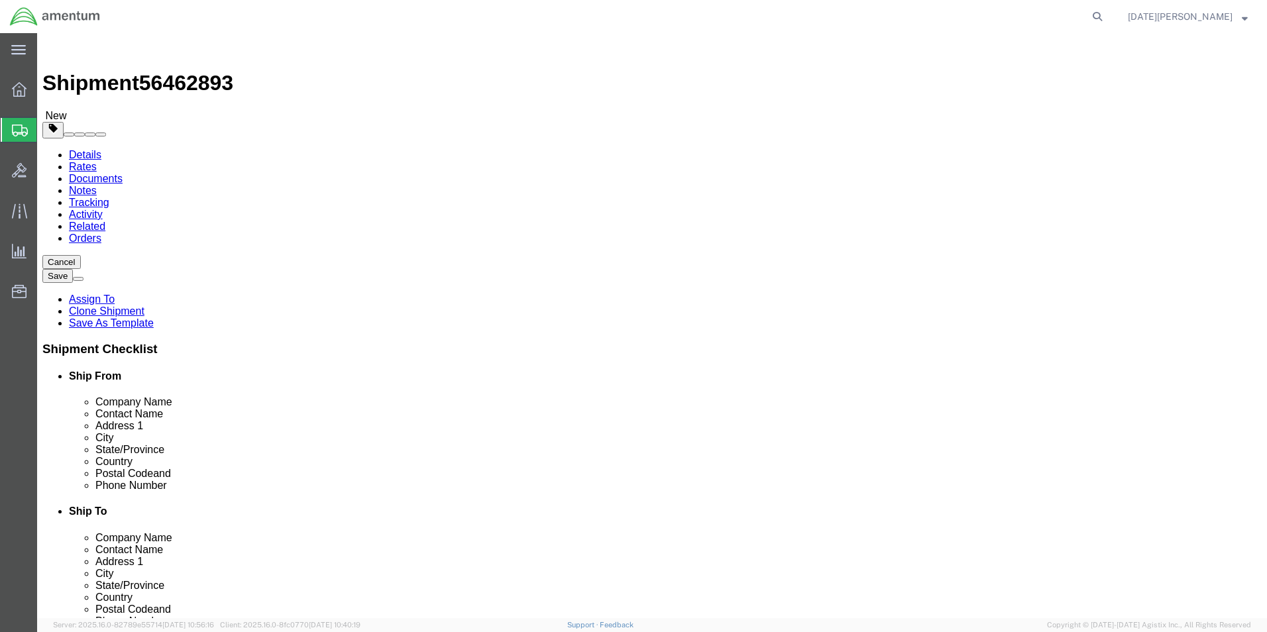
type input "1.00"
drag, startPoint x: 212, startPoint y: 307, endPoint x: 20, endPoint y: 317, distance: 192.5
click div "Package Type Select Bale(s) Basket(s) Bolt(s) Bottle(s) Buckets Bulk Bundle(s) …"
type input "0.25"
click link "Add Content"
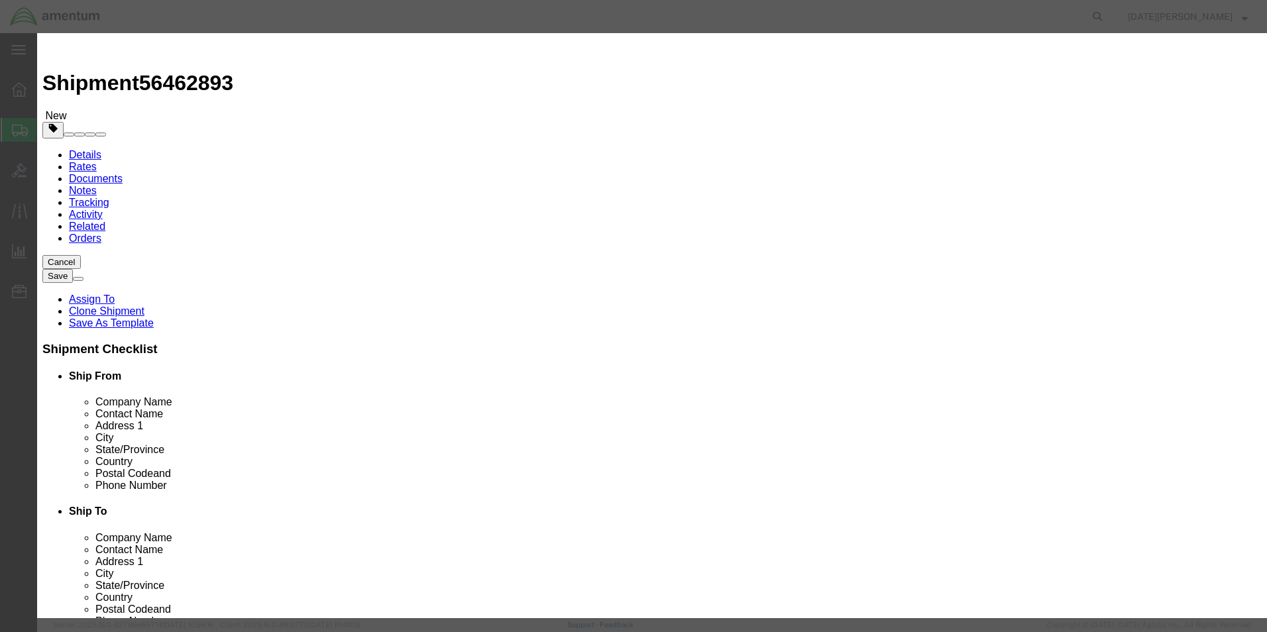
click div "Commodity library"
click input "text"
type input "BATTERY AIRCRAFT"
type input "1"
type input "100"
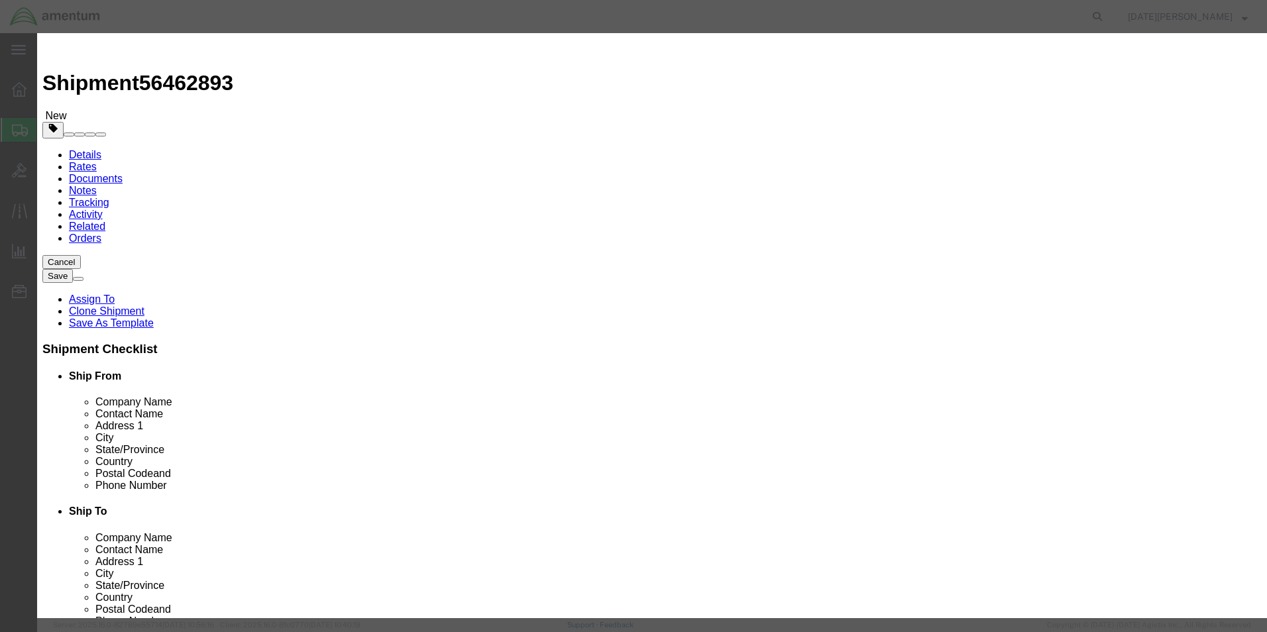
select select "USD"
drag, startPoint x: 883, startPoint y: 443, endPoint x: 888, endPoint y: 459, distance: 16.1
click div "Save & Add Another Save & Close Close"
click button "Save & Close"
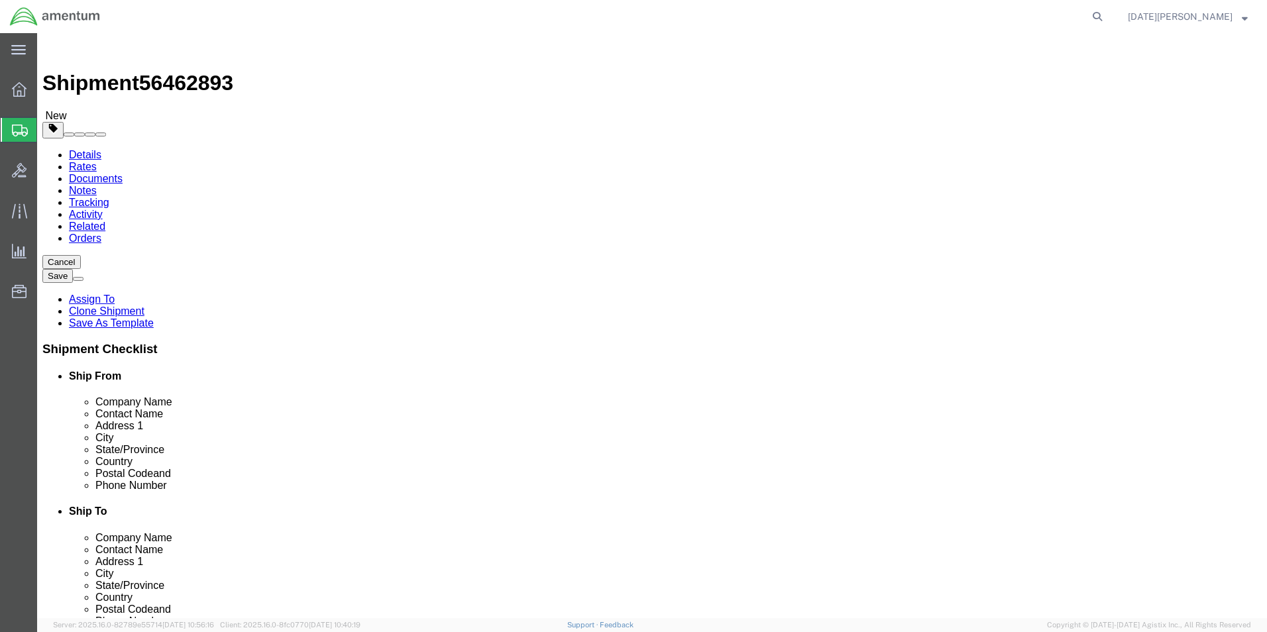
click button "Rate Shipment"
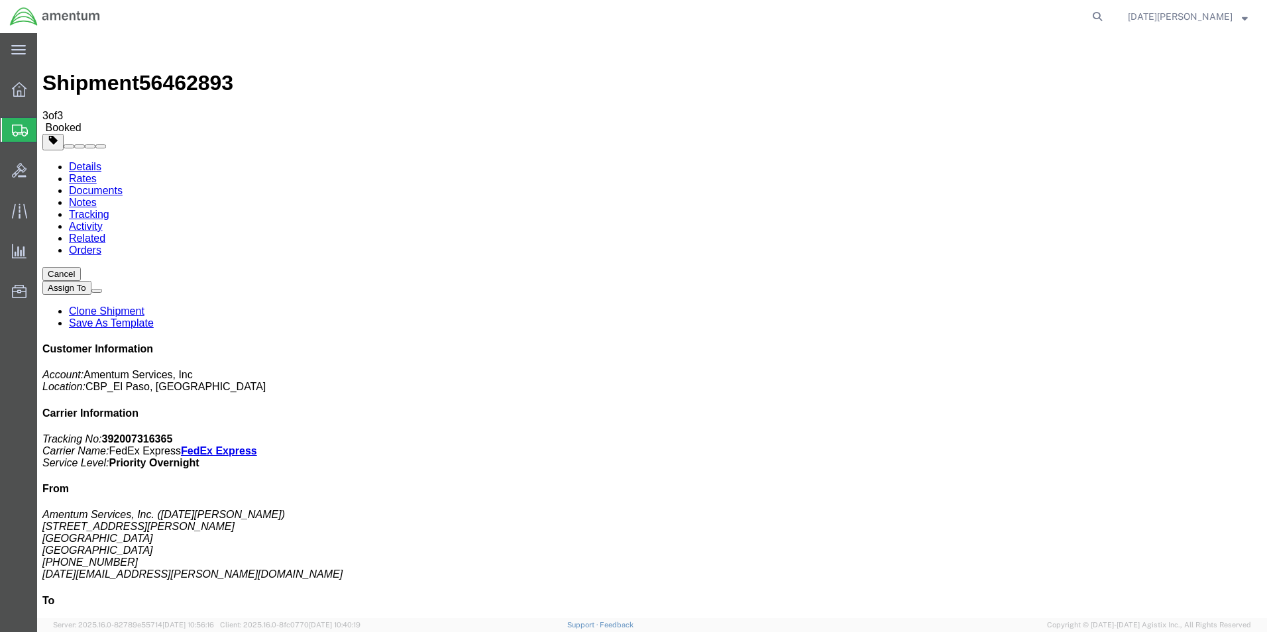
click at [0, 0] on span "Create from Template" at bounding box center [0, 0] width 0 height 0
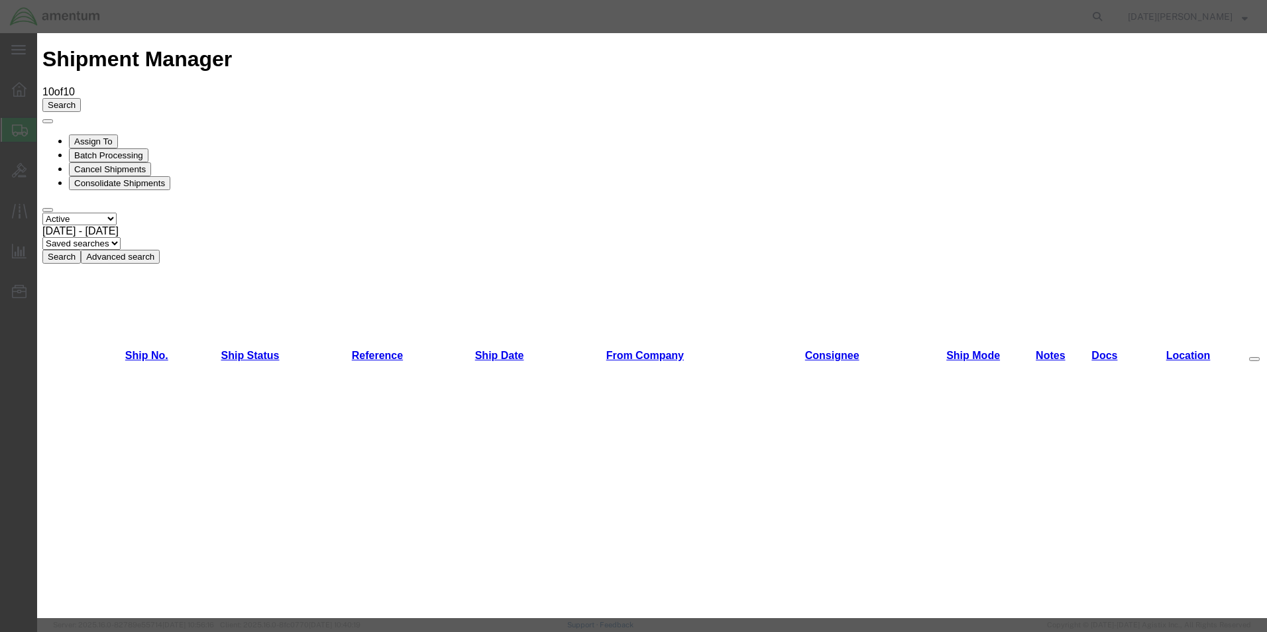
scroll to position [596, 0]
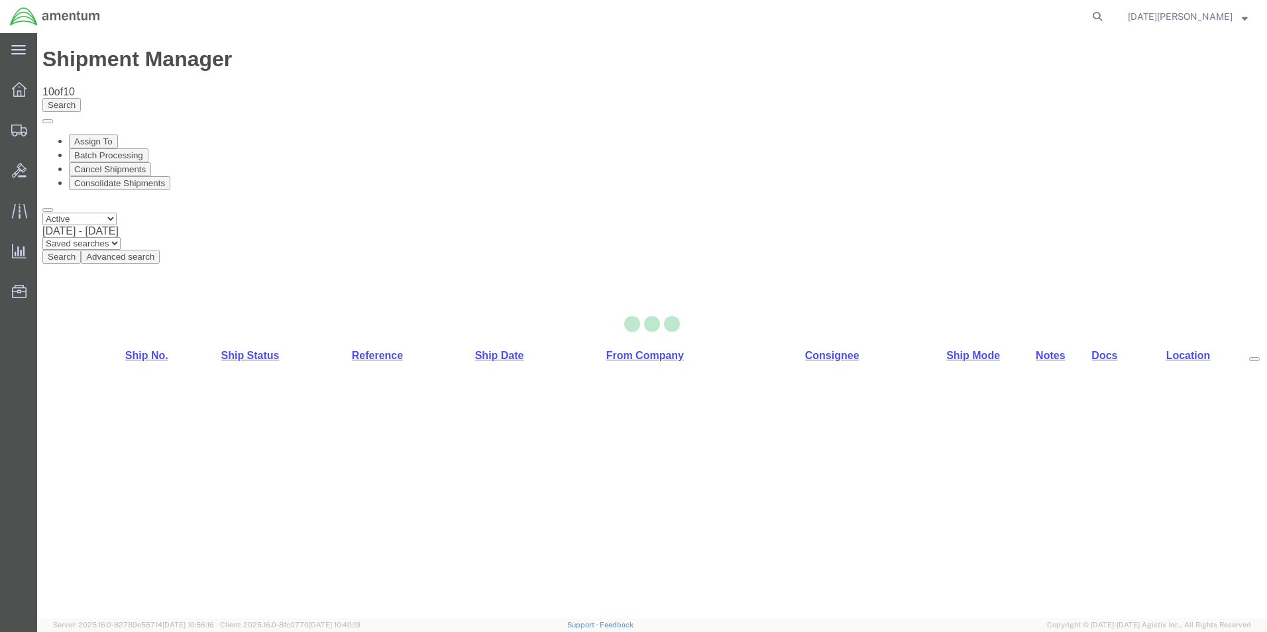
select select "49939"
select select "49931"
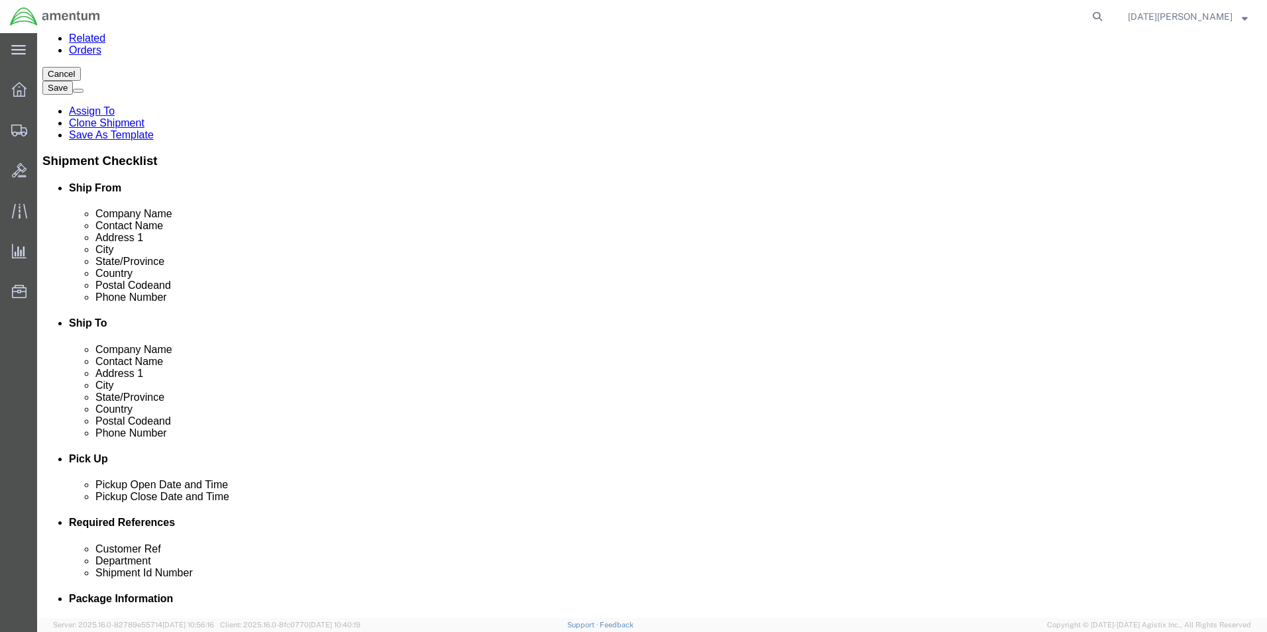
scroll to position [464, 0]
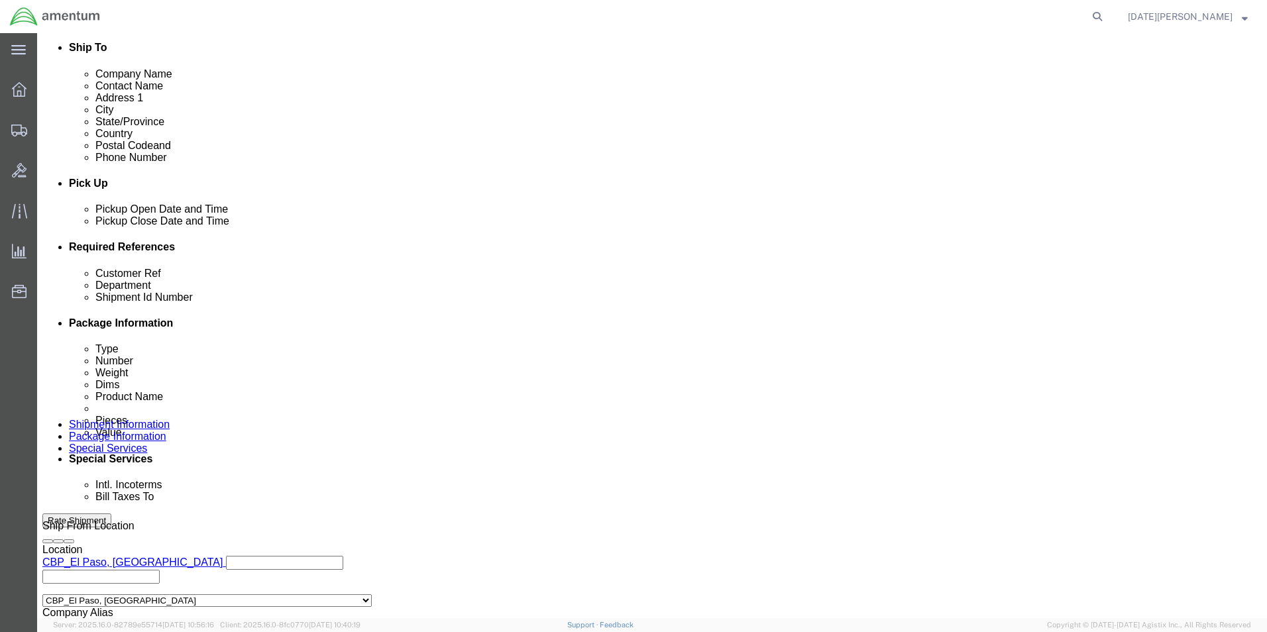
click input "text"
type input "94252"
type input "CBP"
type input "94252"
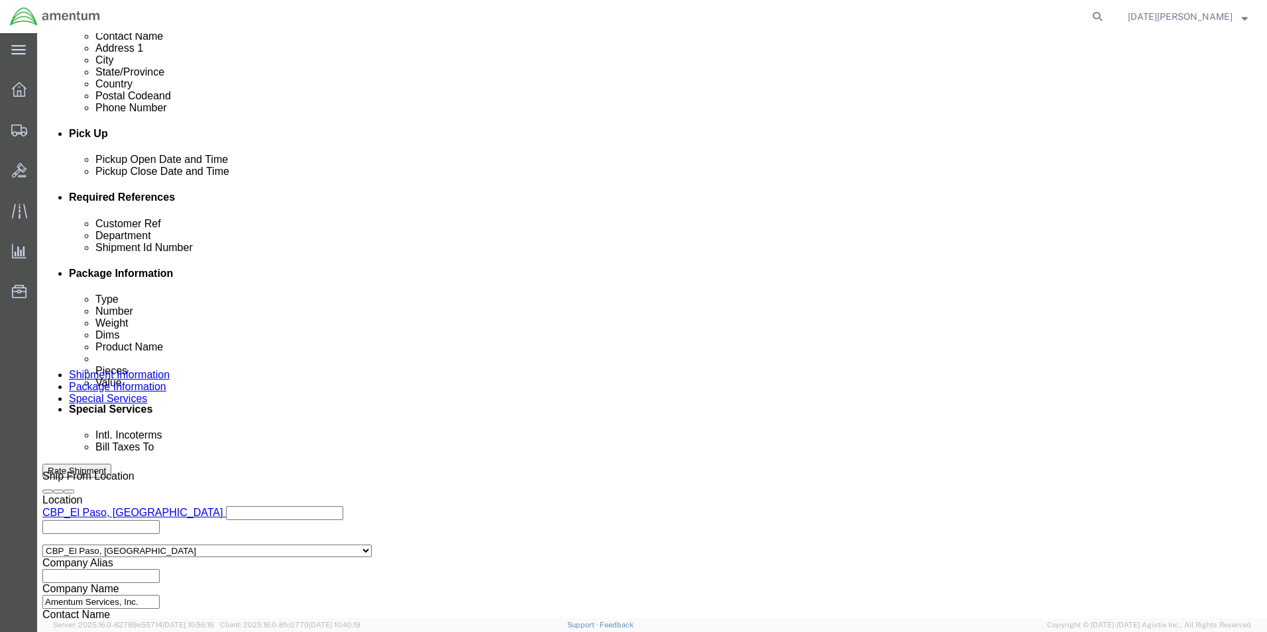
scroll to position [553, 0]
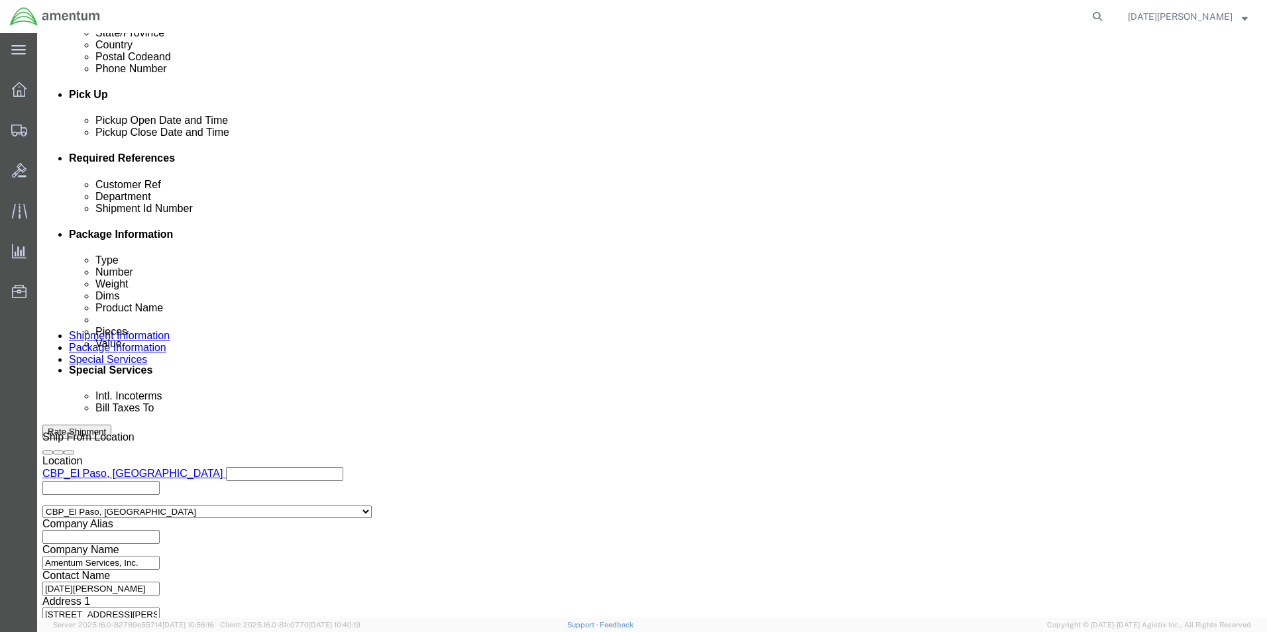
click button "Continue"
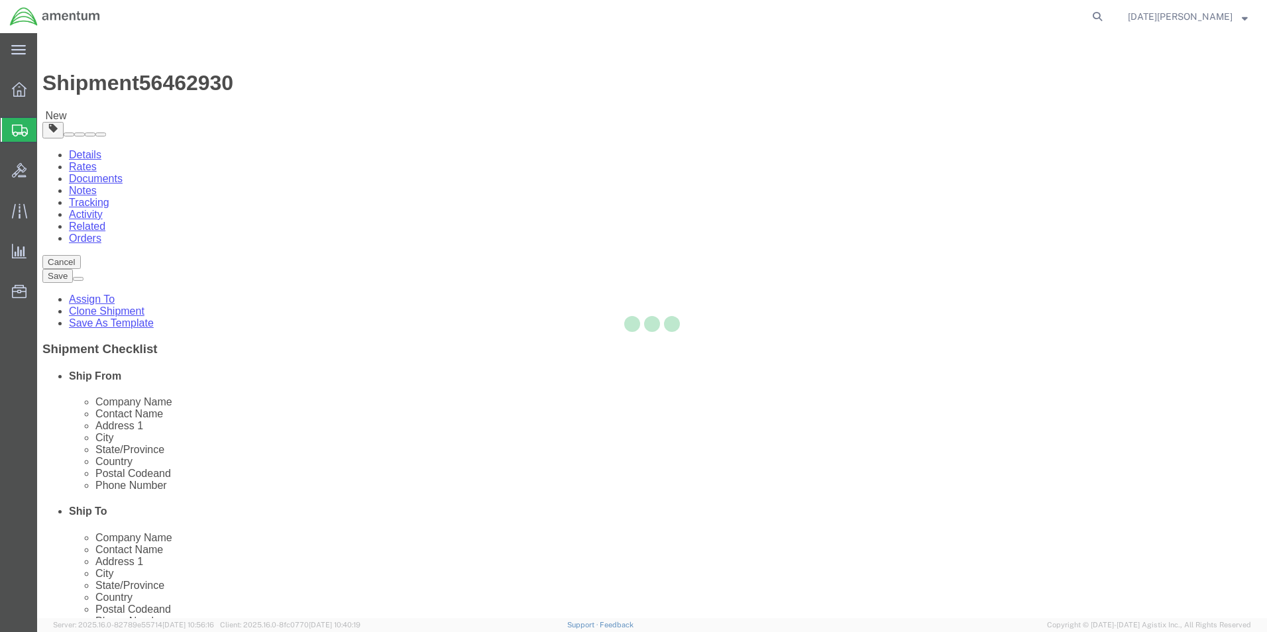
select select "YRPK"
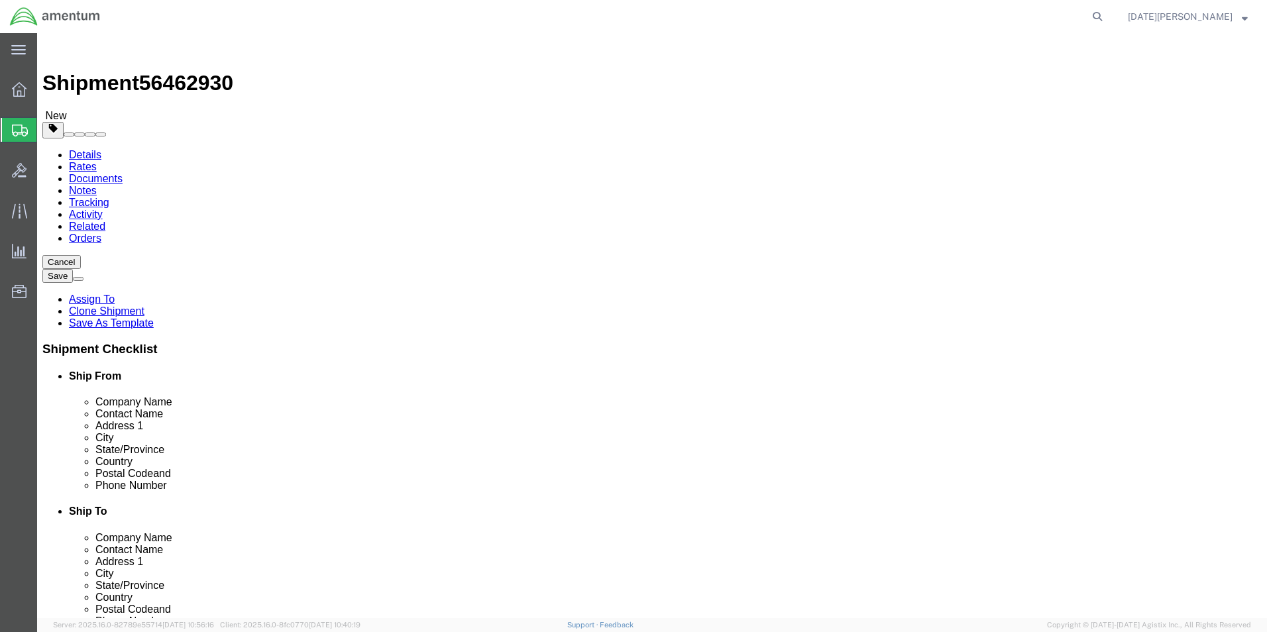
click input "text"
type input "8"
type input "6"
type input "0.25"
type input "0.10"
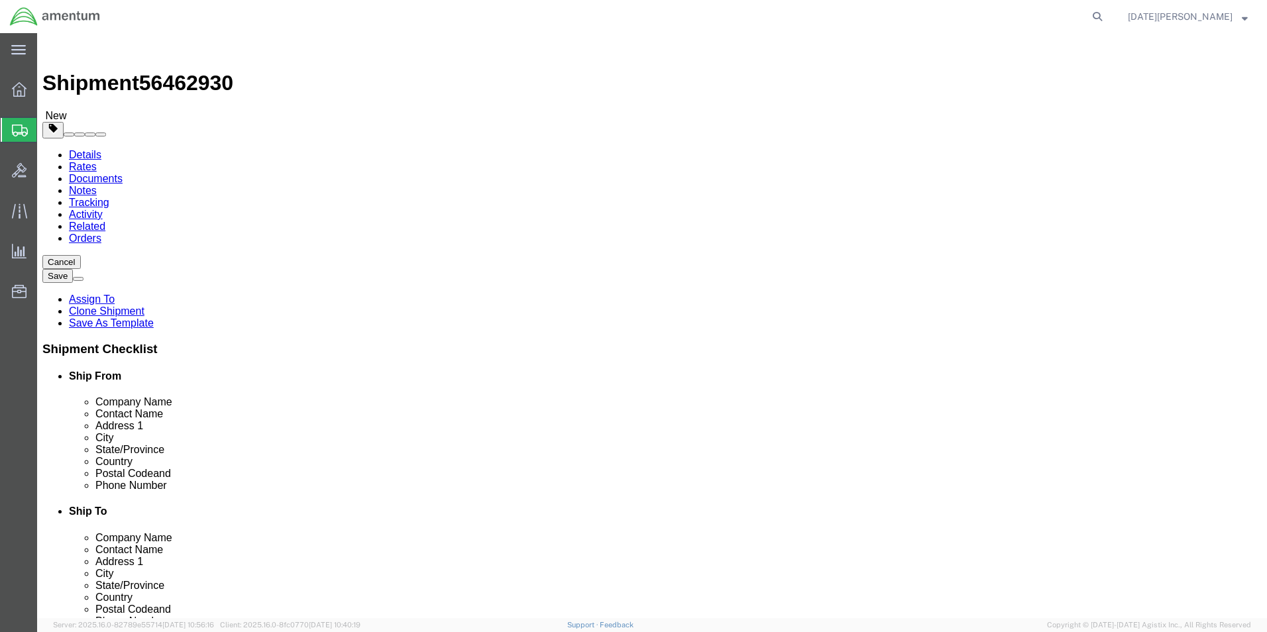
click div "Package Content # 1 x Package Type Select Bale(s) Basket(s) Bolt(s) Bottle(s) B…"
click link "Add Content"
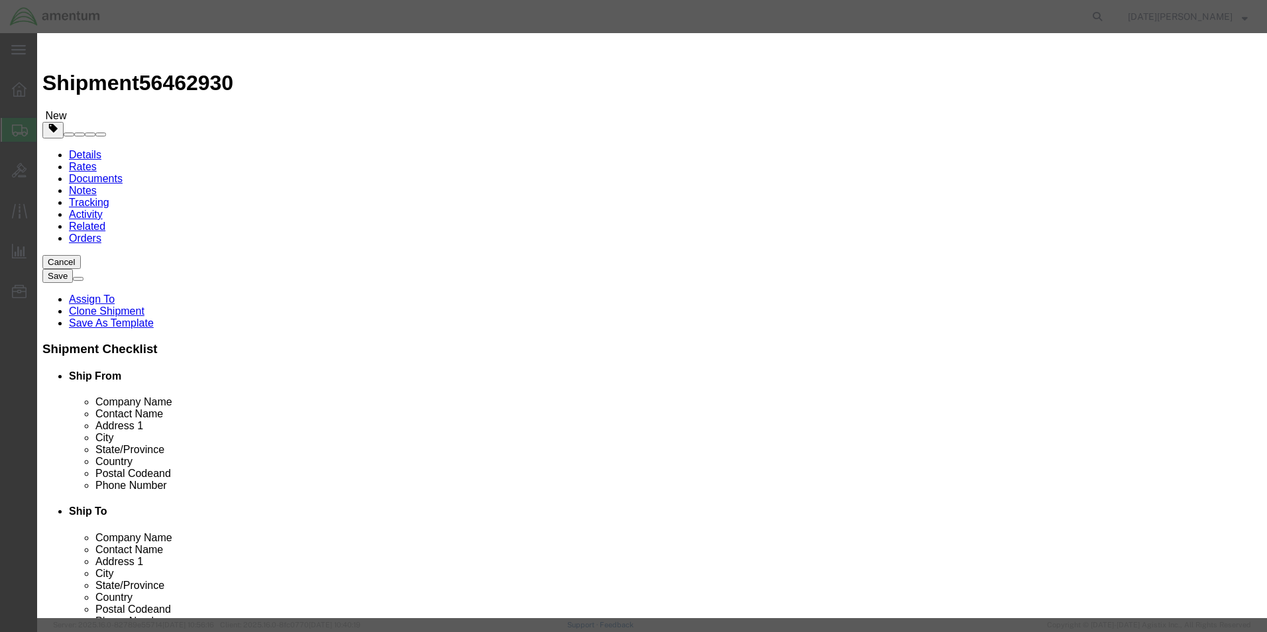
click input "text"
type input "AIRCRAFT HARDWARE"
select select "US"
type input "5"
type input "25"
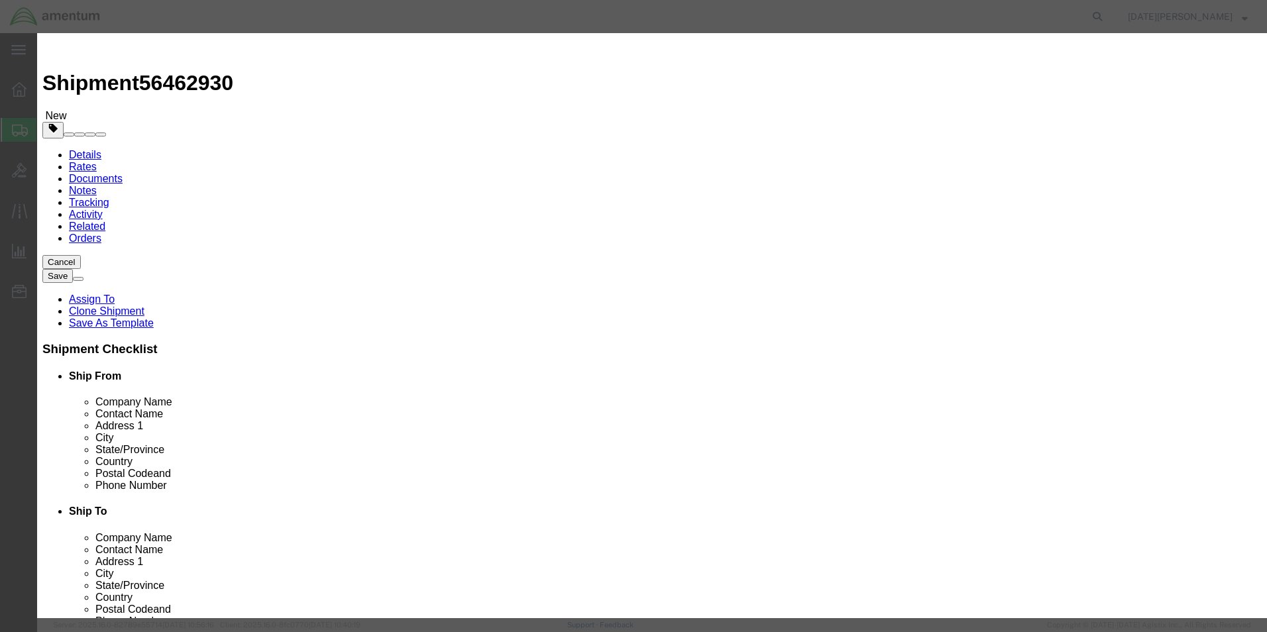
select select "USD"
click button "Save & Close"
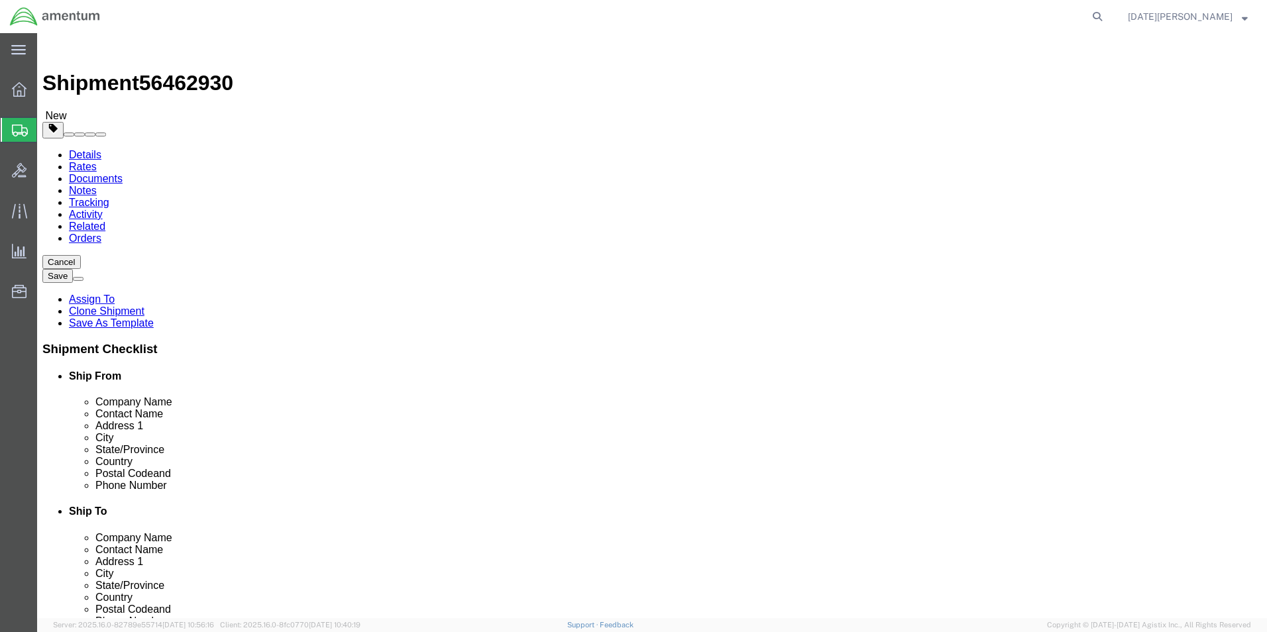
click button "Rate Shipment"
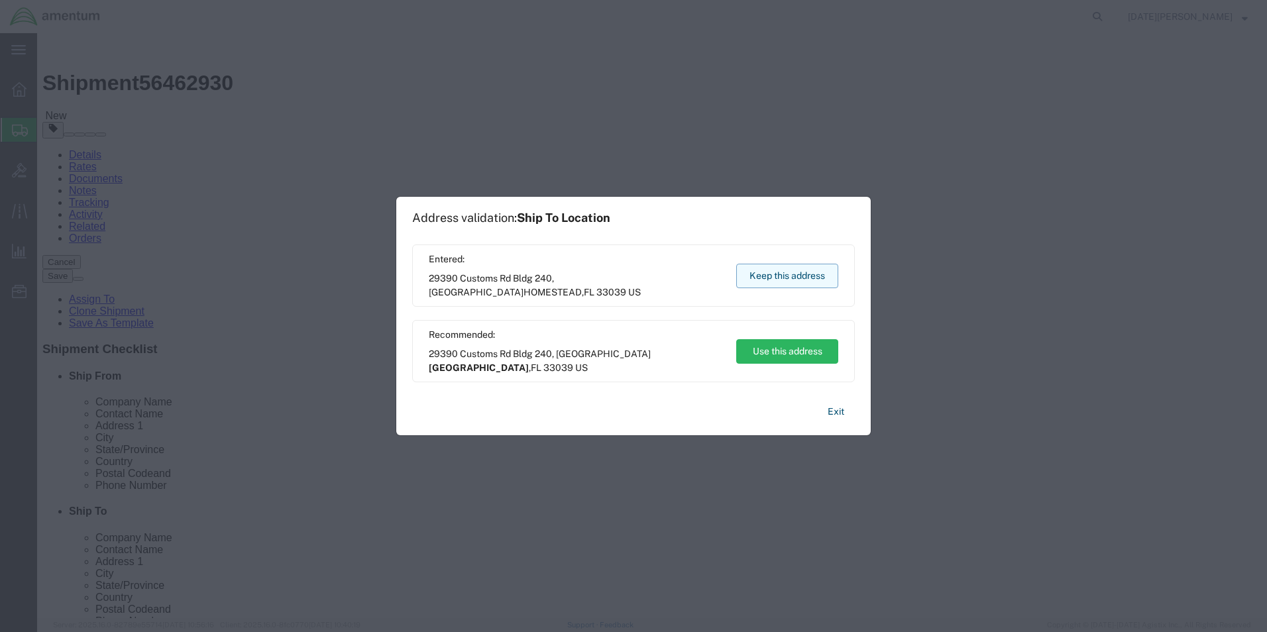
click at [787, 279] on button "Keep this address" at bounding box center [787, 276] width 102 height 25
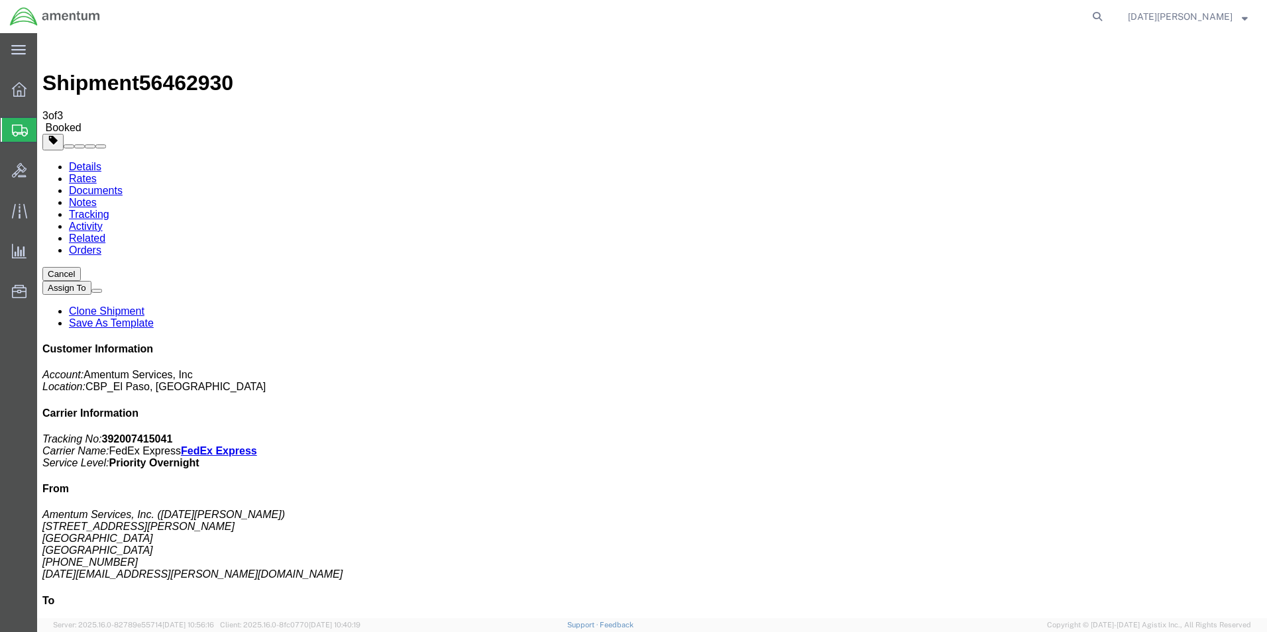
click at [0, 0] on span "Create from Template" at bounding box center [0, 0] width 0 height 0
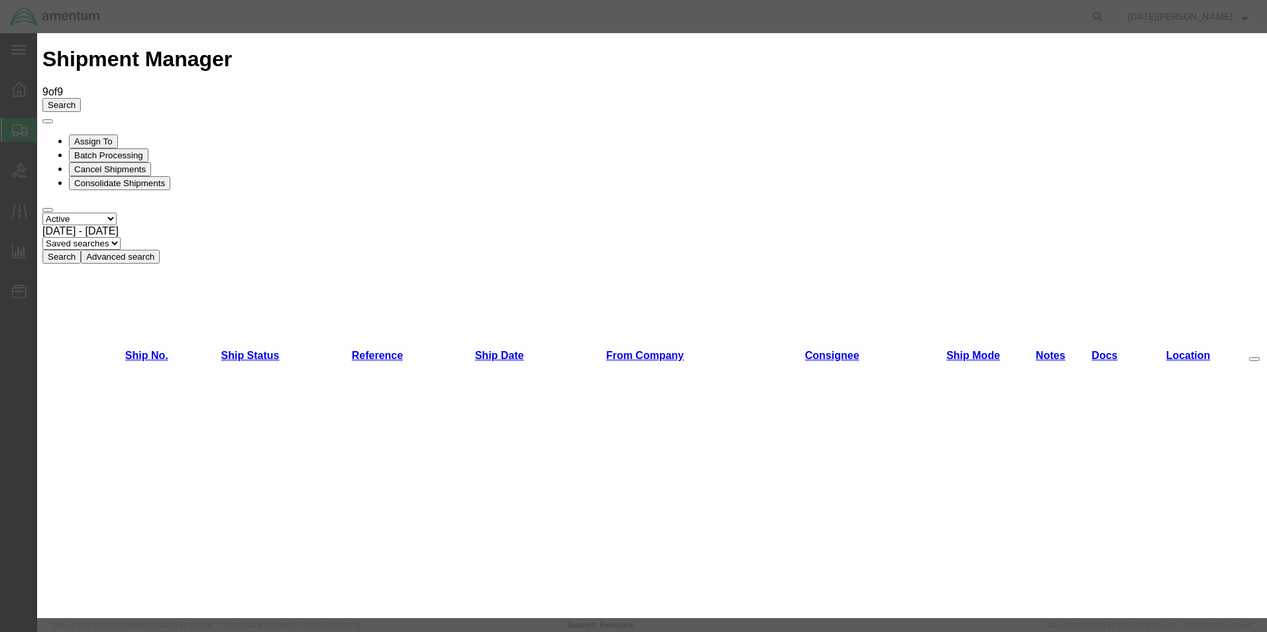
scroll to position [596, 0]
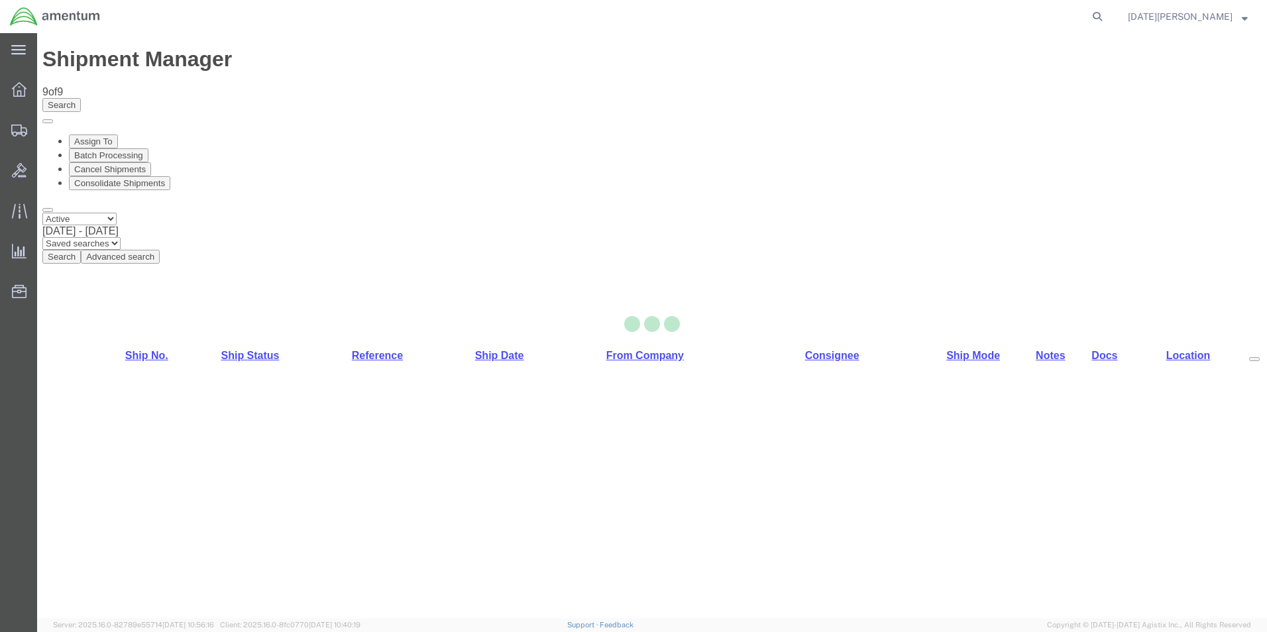
select select "49939"
select select "49920"
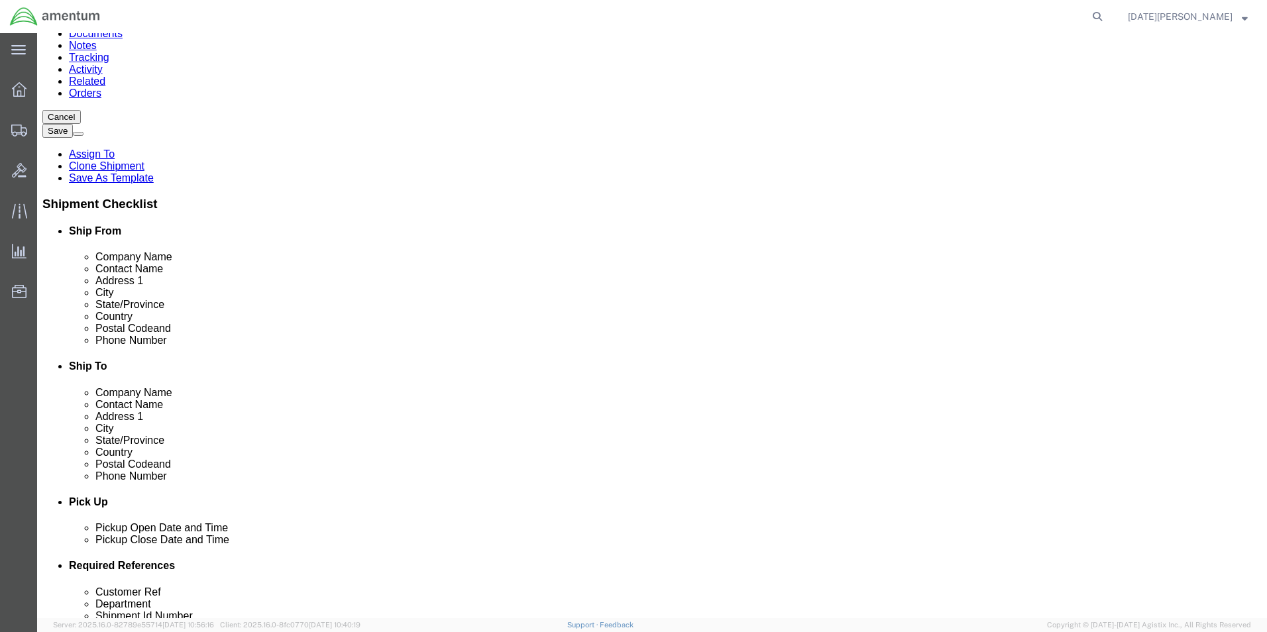
scroll to position [398, 0]
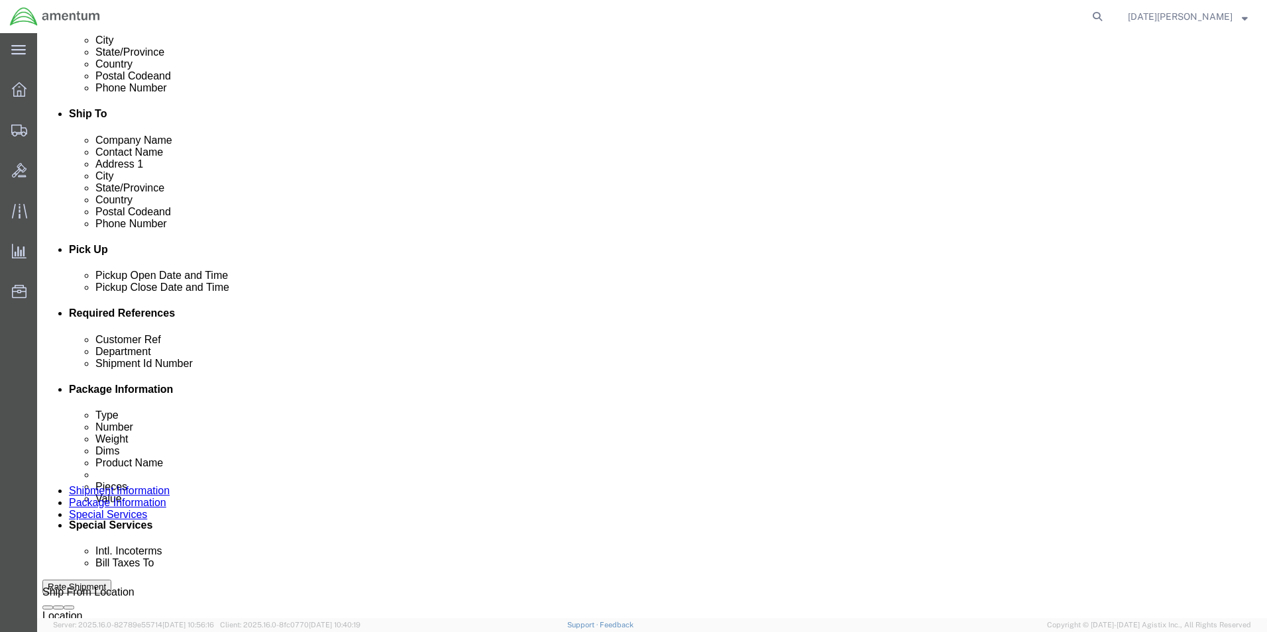
click input "text"
type input "94217"
type input "CBP"
type input "94217"
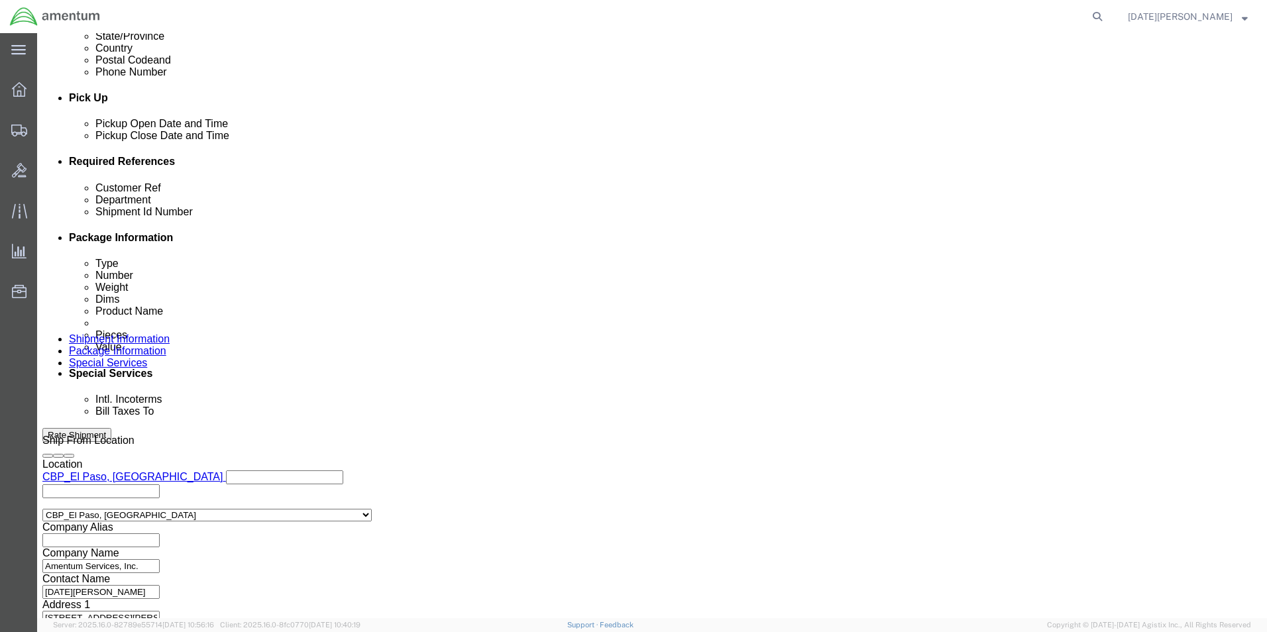
scroll to position [553, 0]
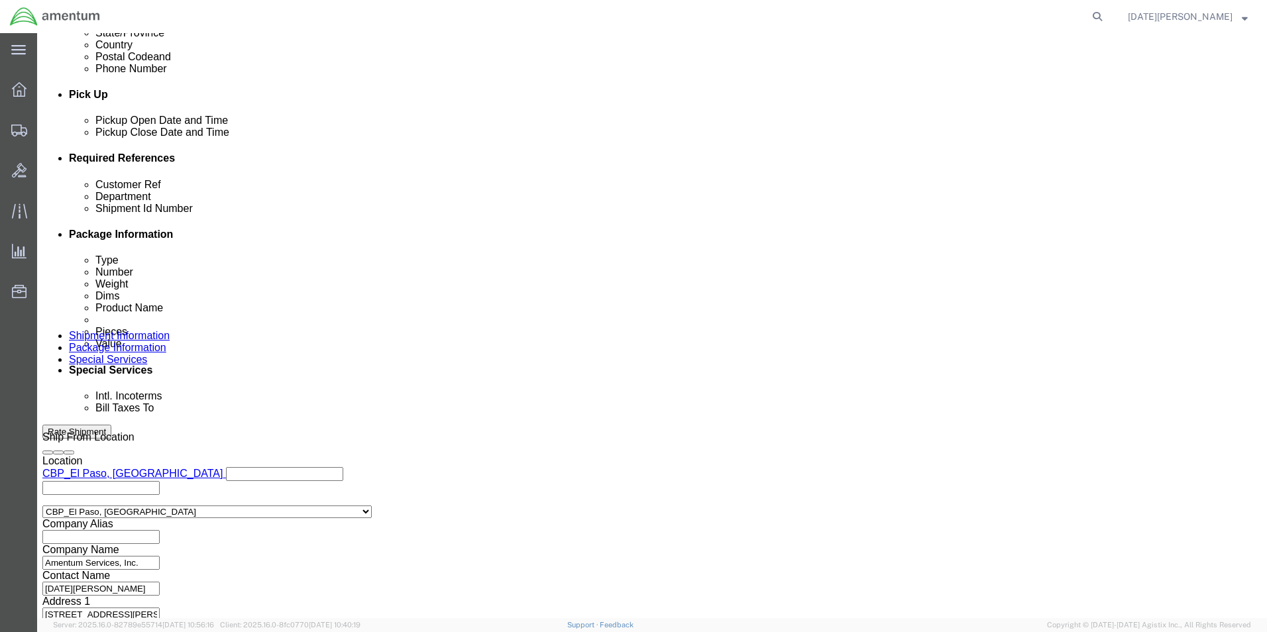
click button "Continue"
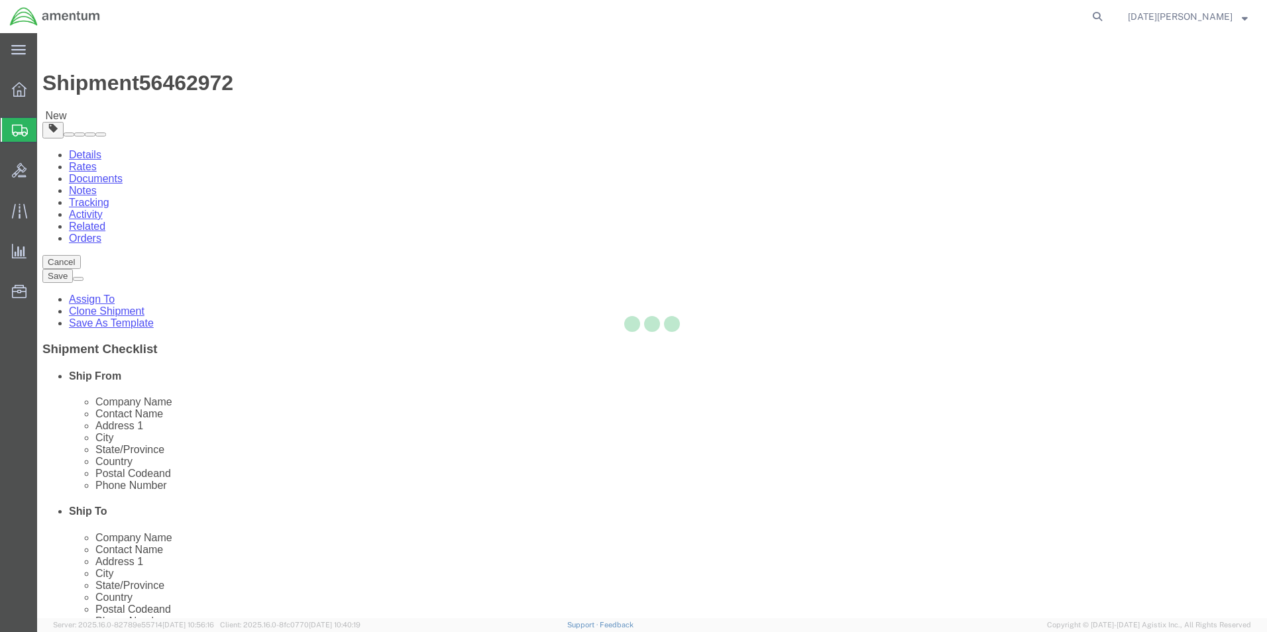
select select "YRPK"
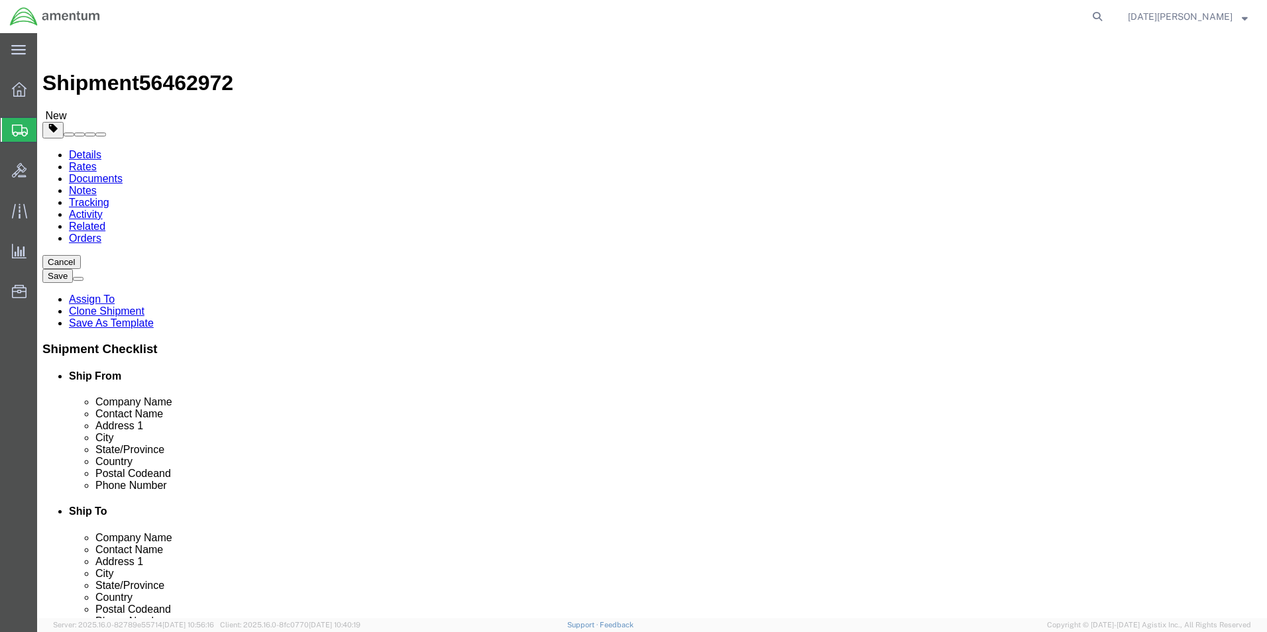
click div "Package Content # 1 x Package Type Select Bale(s) Basket(s) Bolt(s) Bottle(s) B…"
click input "text"
type input "40"
type input "10"
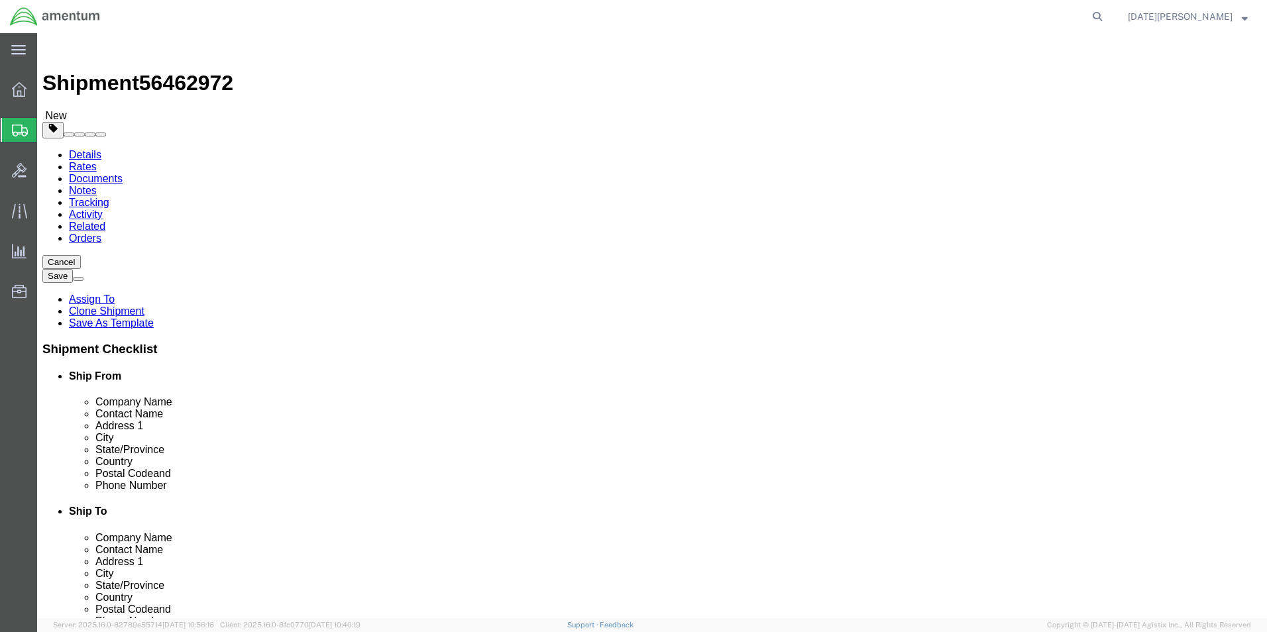
type input "3.20"
click div "Package Type Select Bale(s) Basket(s) Bolt(s) Bottle(s) Buckets Bulk Bundle(s) …"
click div "Package Content # 1 x Package Type Select Bale(s) Basket(s) Bolt(s) Bottle(s) B…"
click link "Add Content"
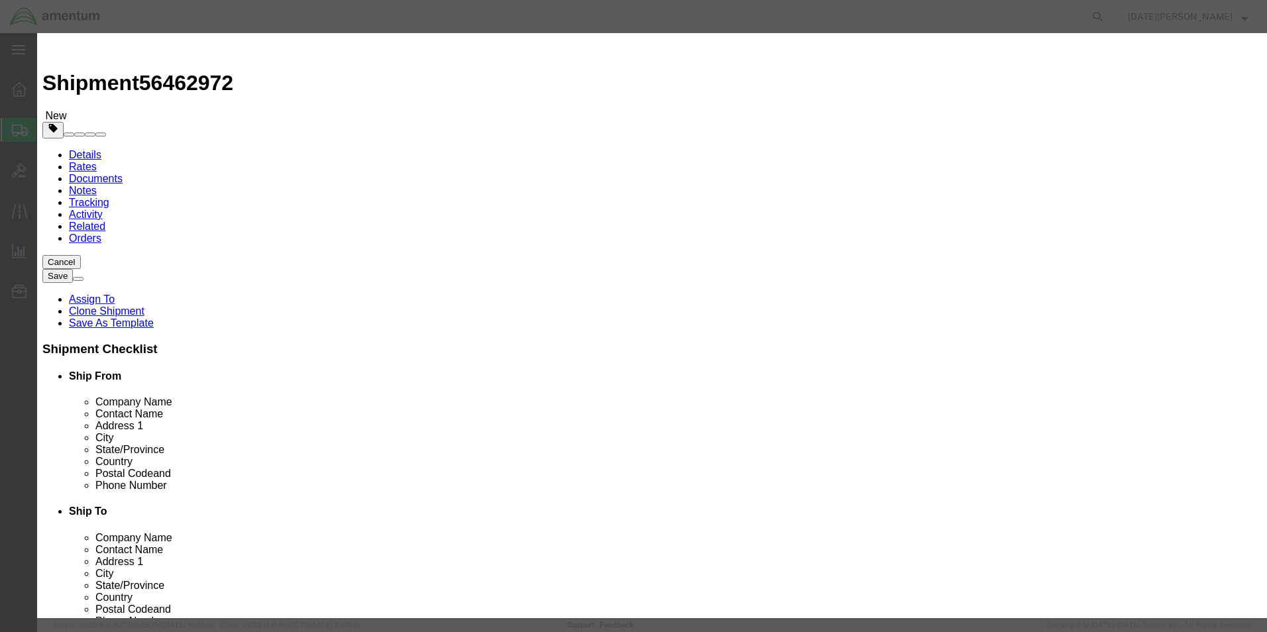
click input "text"
type input "GAS ROD / MAG SEAL"
type input "2"
type input "1500"
select select "USD"
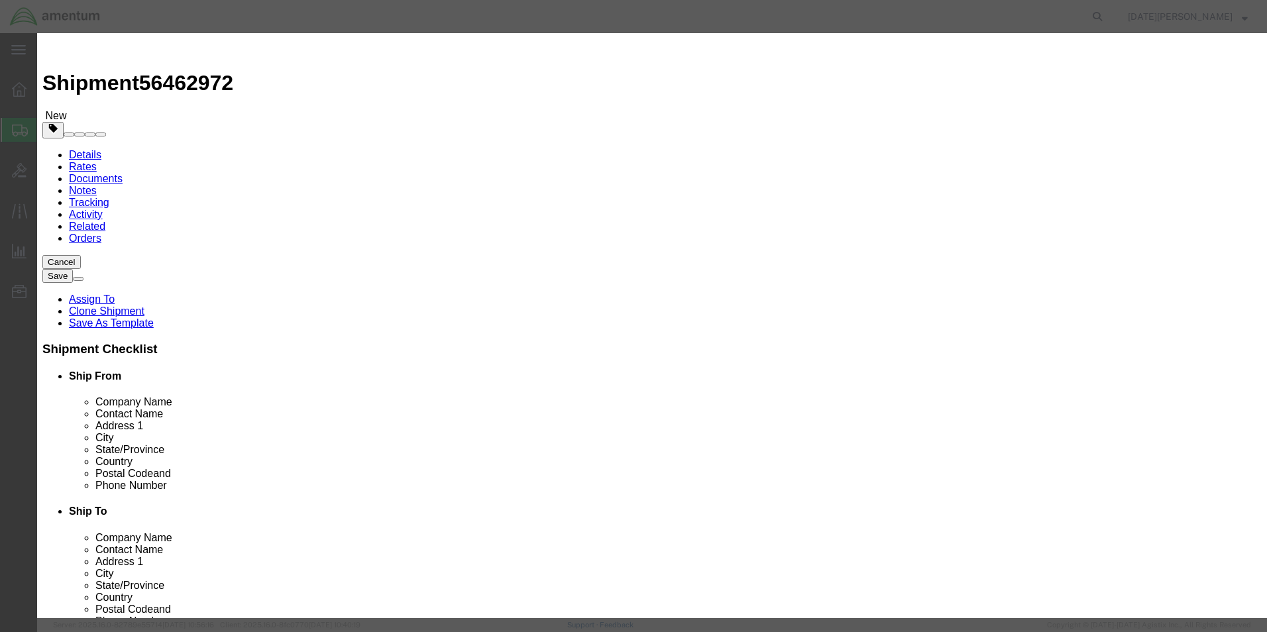
click button "Save & Close"
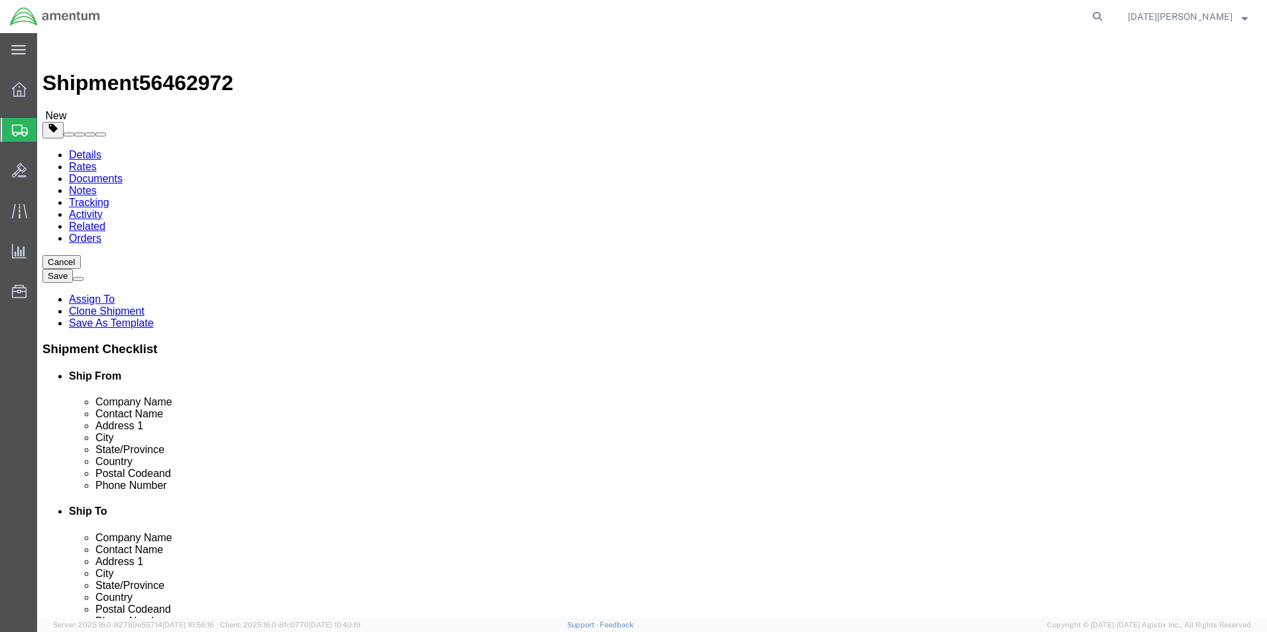
click div "Rate Shipment"
click button "Rate Shipment"
